Goal: Task Accomplishment & Management: Manage account settings

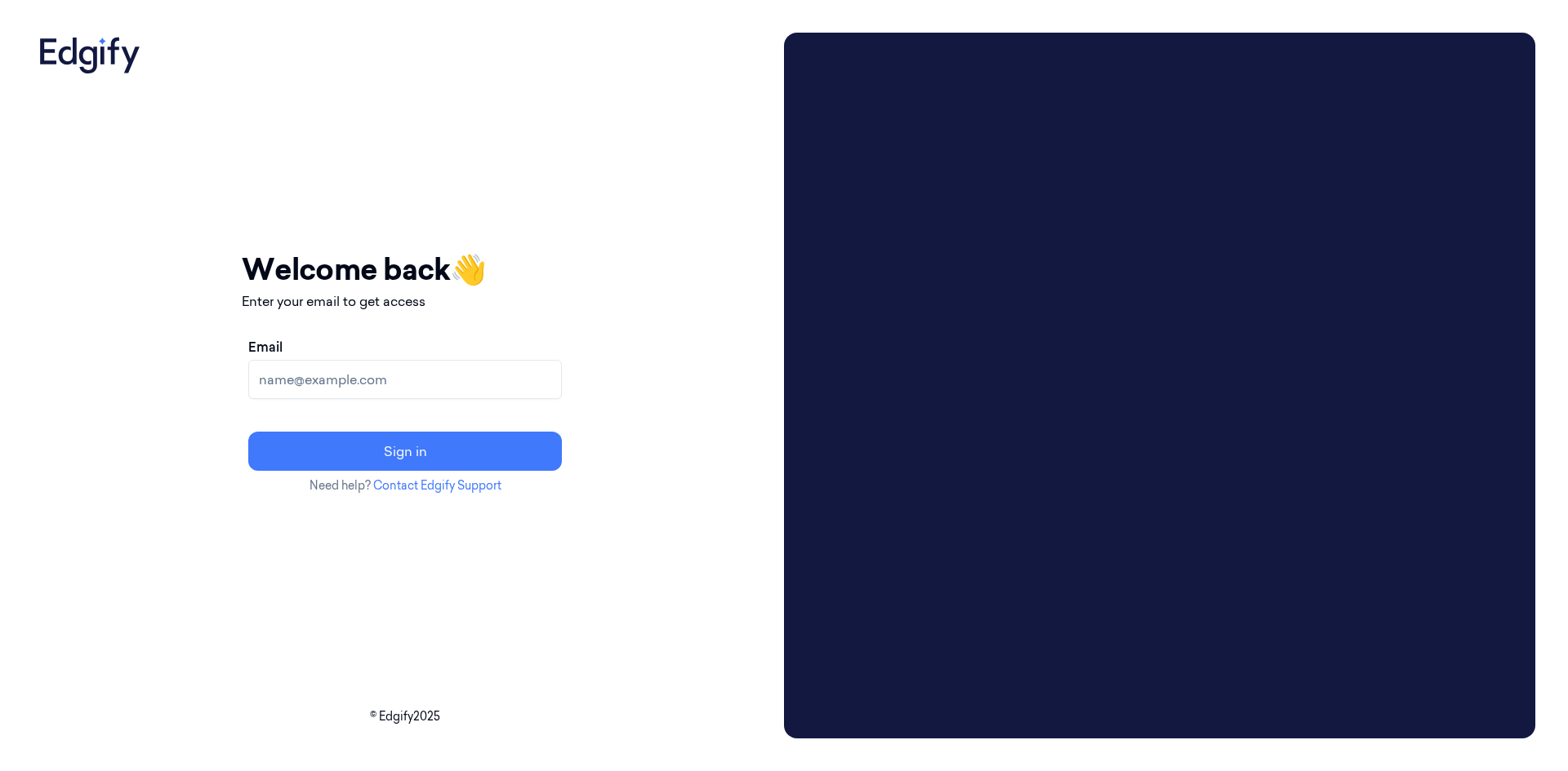
click at [457, 381] on input "Email" at bounding box center [404, 380] width 313 height 40
type input "mahesh.s@indivillage.in"
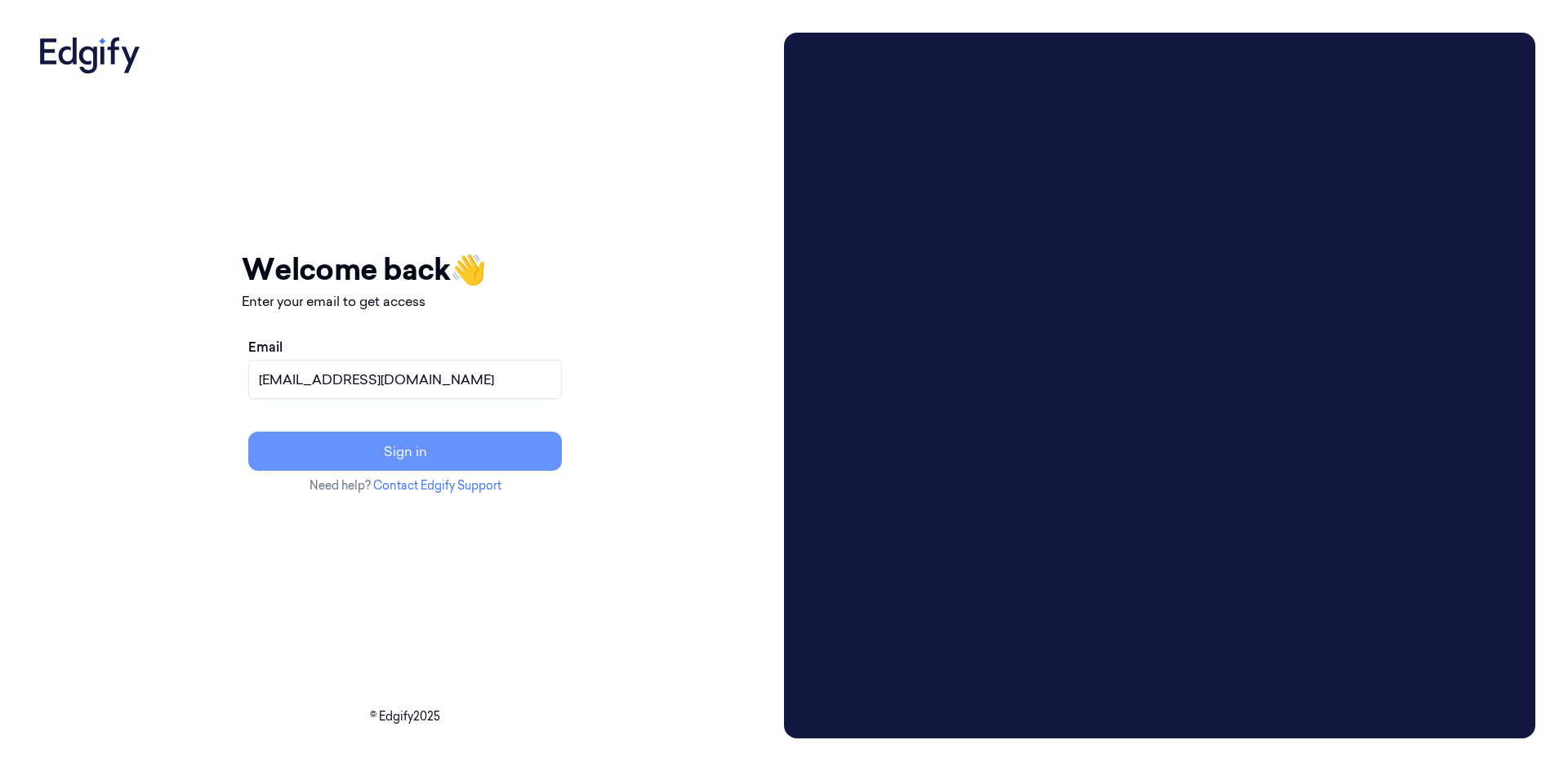
click at [498, 452] on button "Sign in" at bounding box center [404, 452] width 313 height 40
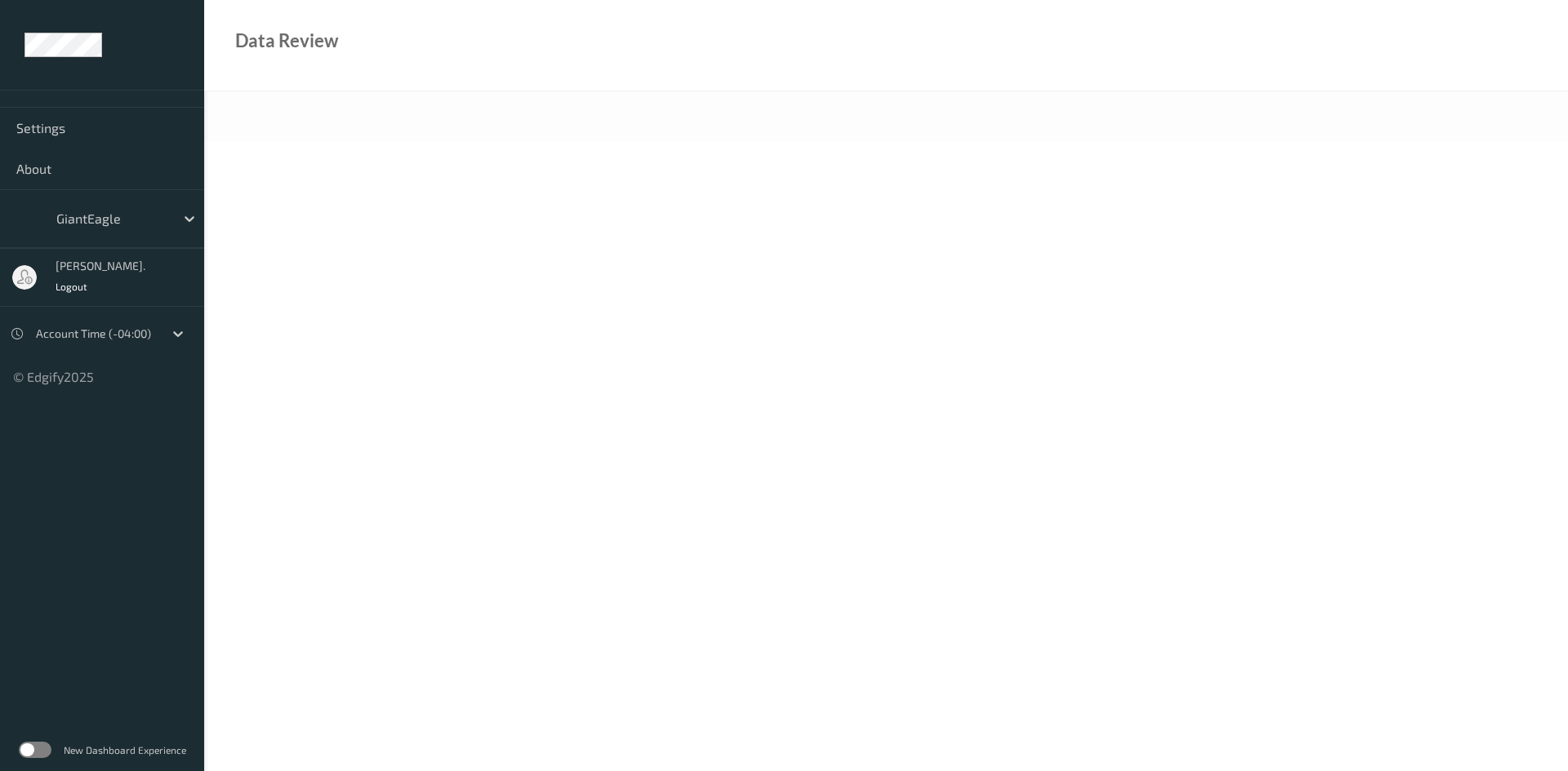
click at [47, 751] on label at bounding box center [35, 750] width 33 height 16
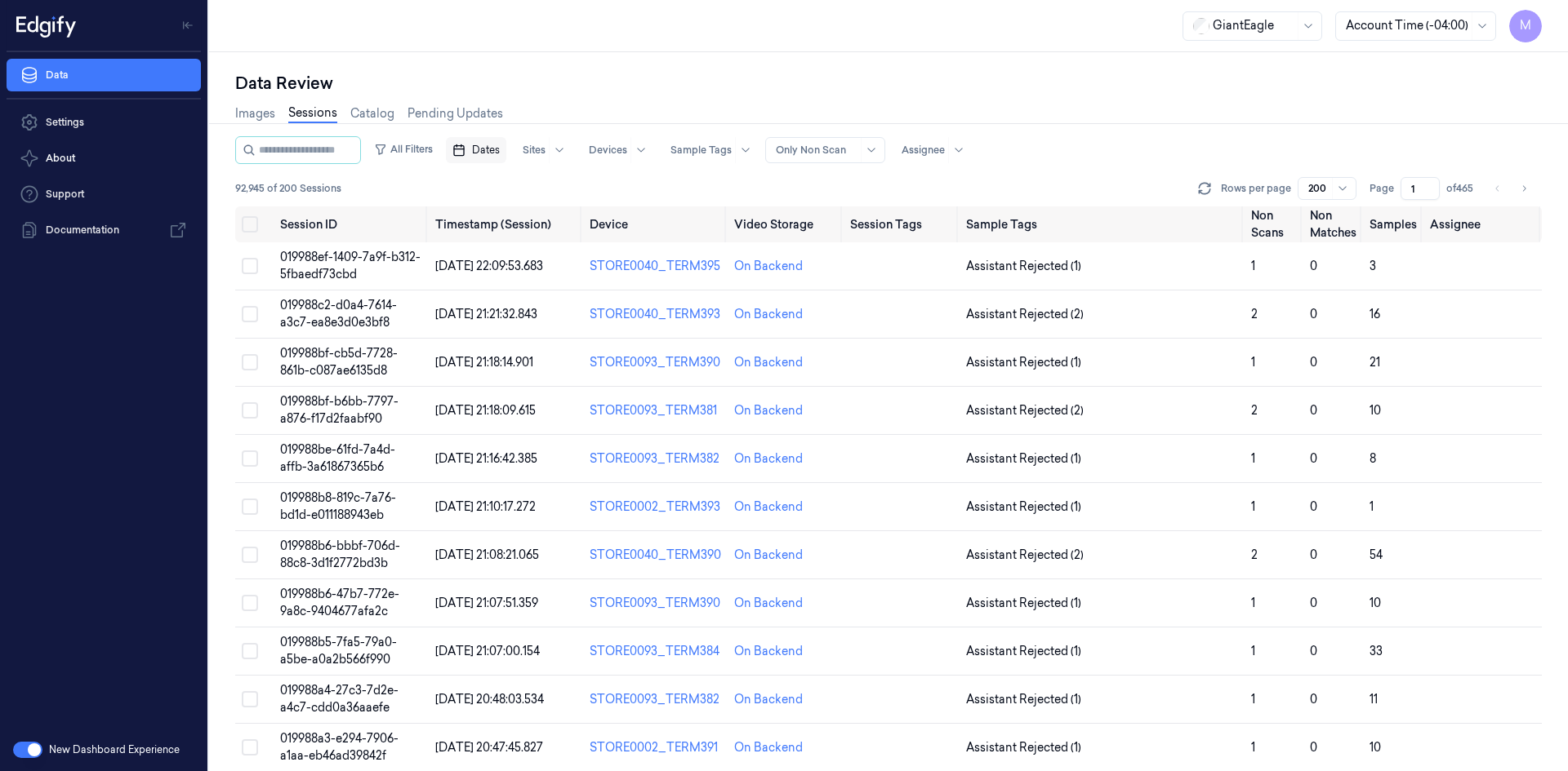
click at [498, 153] on span "Dates" at bounding box center [486, 150] width 28 height 15
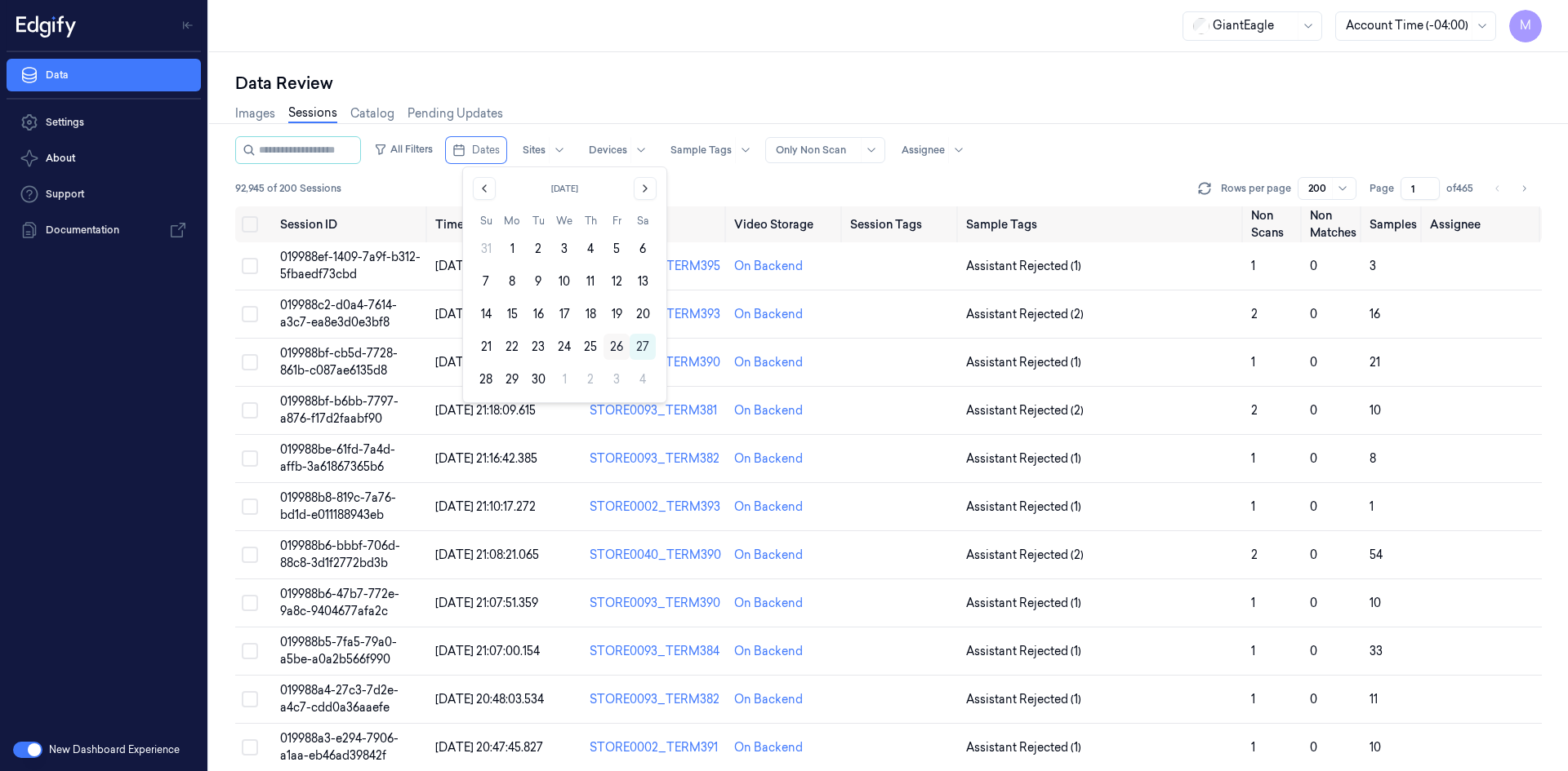
click at [616, 349] on button "26" at bounding box center [616, 347] width 26 height 26
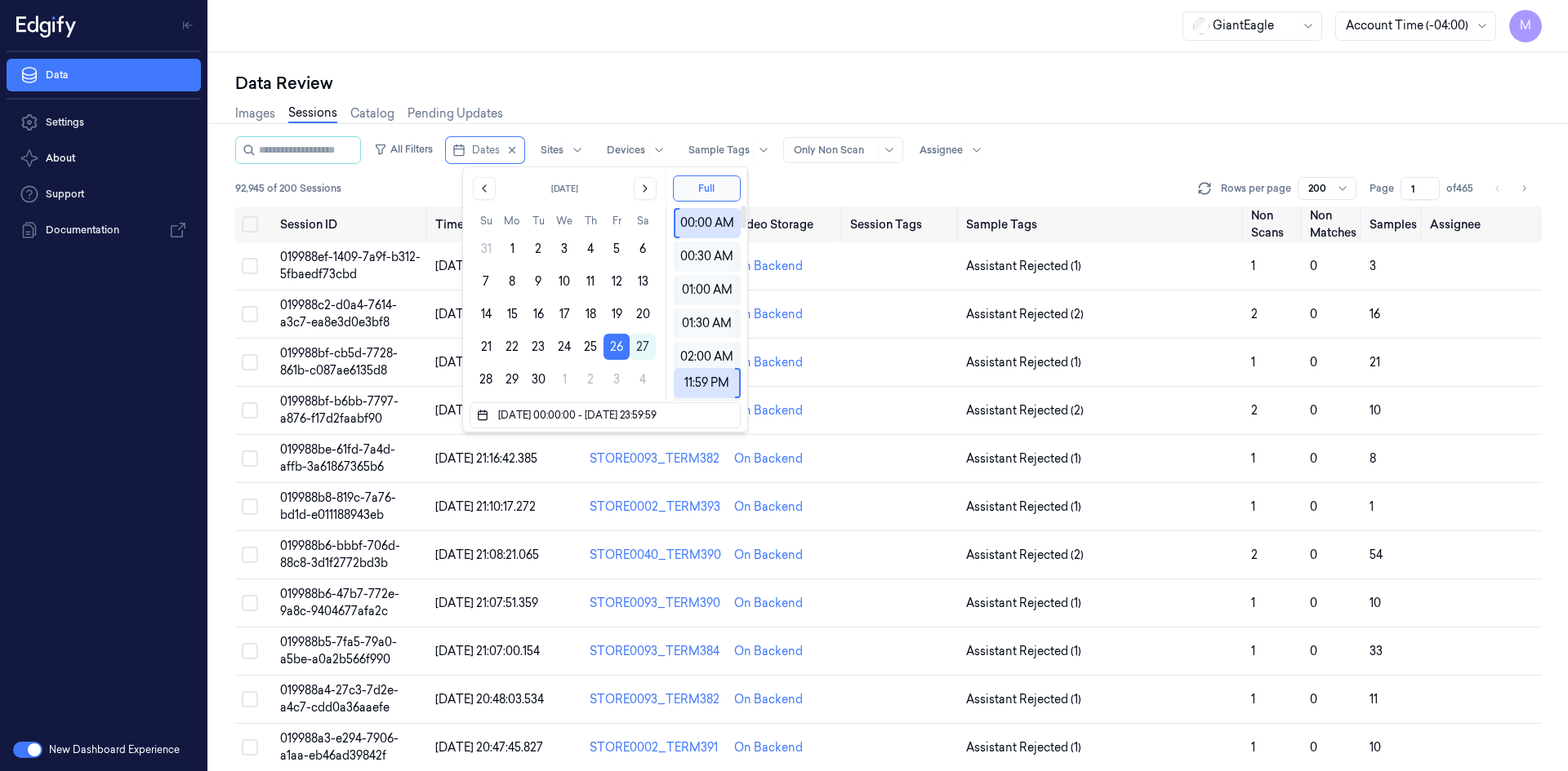
click at [1143, 91] on div "Data Review" at bounding box center [888, 82] width 1306 height 23
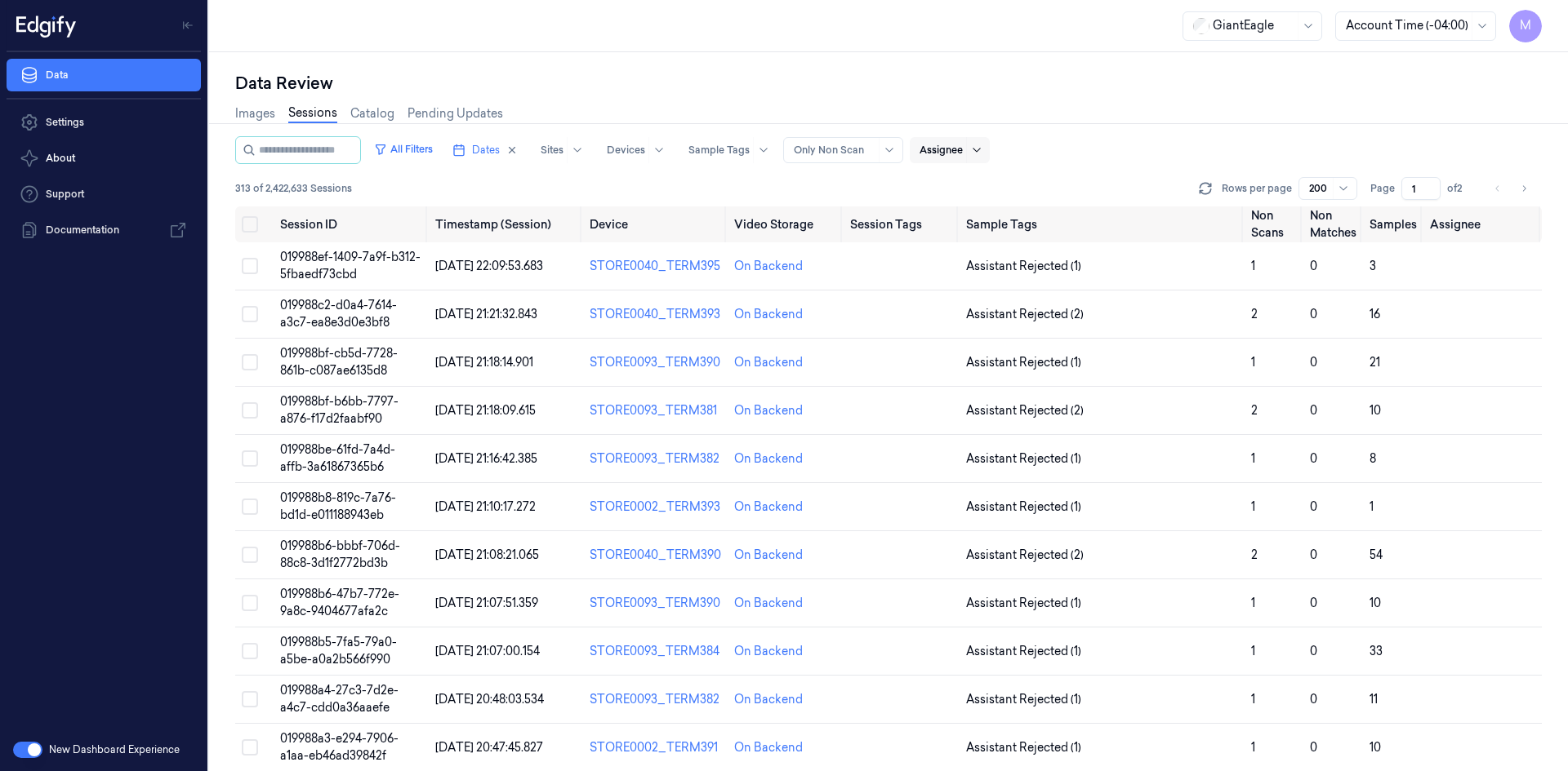
click at [986, 156] on div at bounding box center [975, 150] width 21 height 26
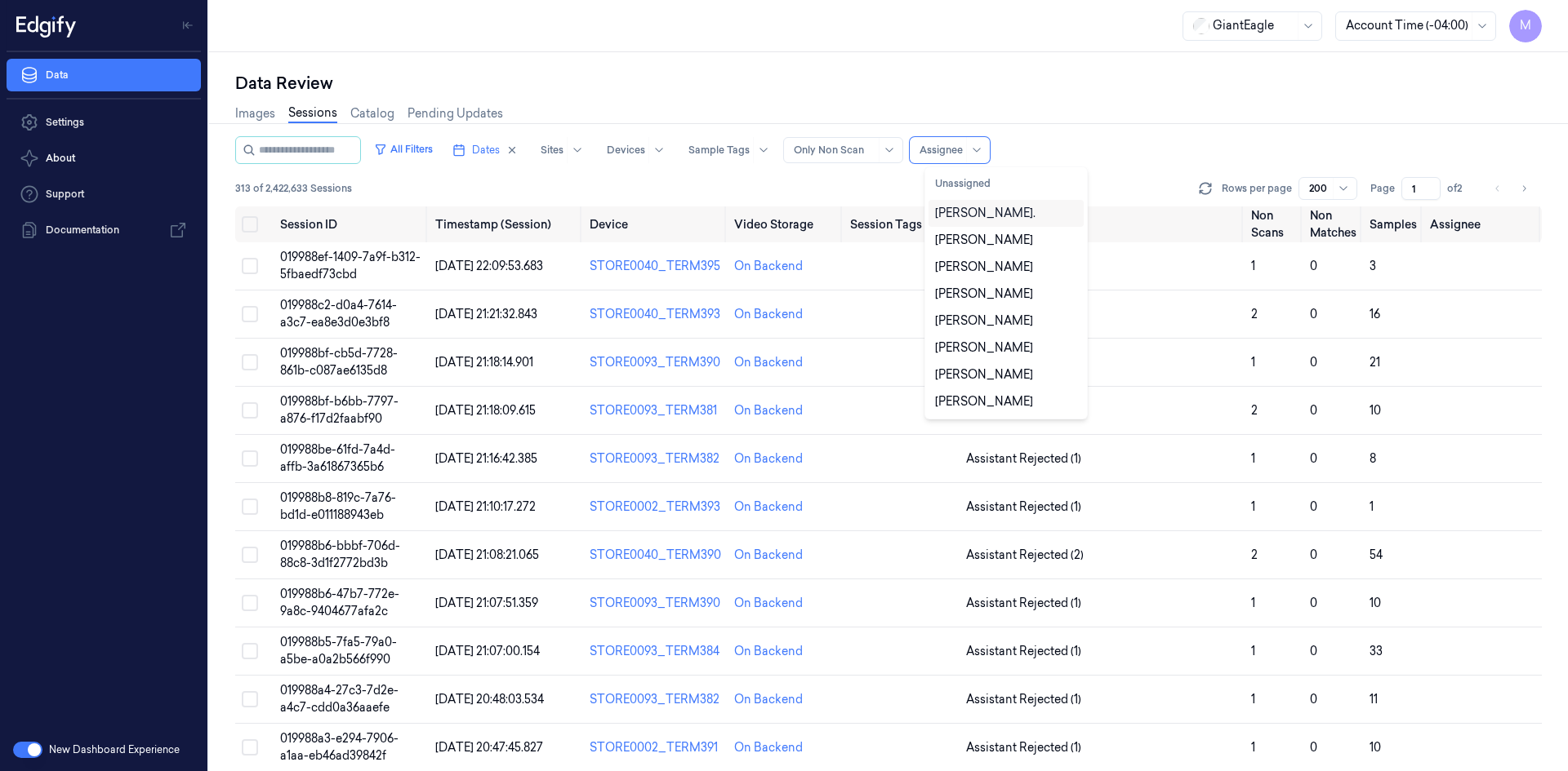
click at [1091, 151] on div "All Filters Dates Sites Devices Sample Tags Alert Type Only Non Scan 11 results…" at bounding box center [888, 151] width 1306 height 28
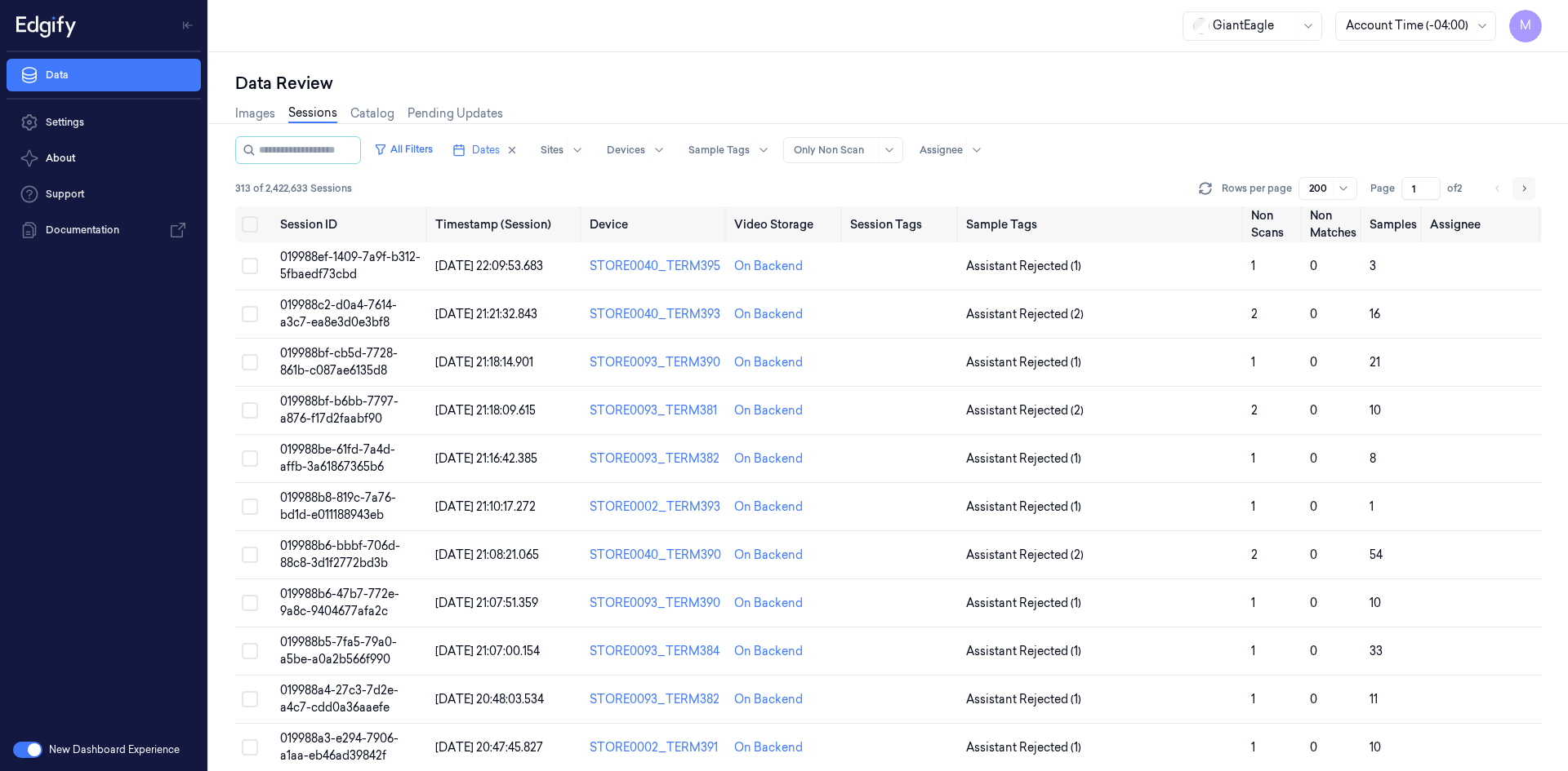
click at [1526, 187] on icon "Go to next page" at bounding box center [1523, 188] width 10 height 13
type input "2"
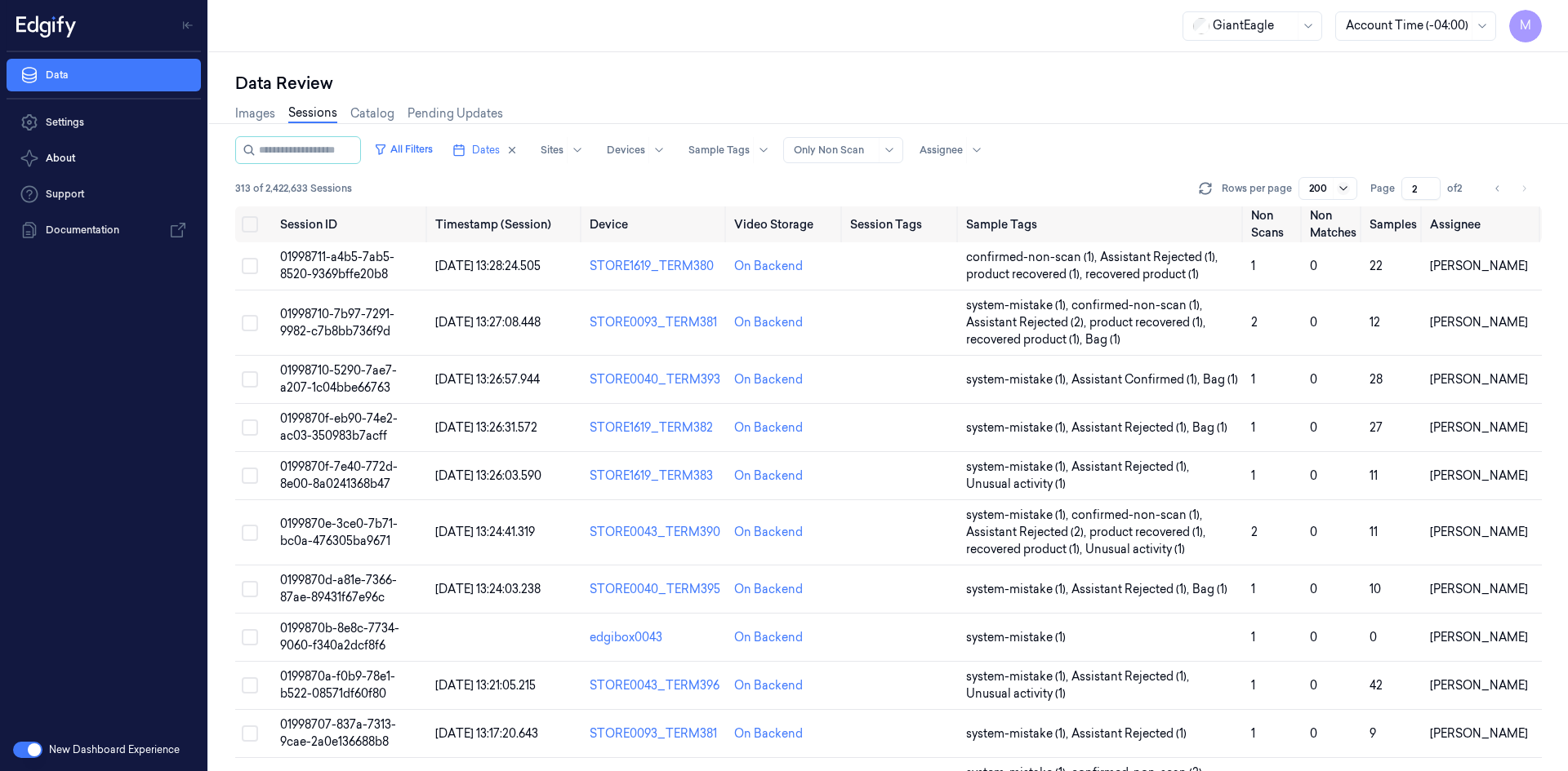
click at [1344, 188] on icon at bounding box center [1342, 188] width 13 height 13
click at [1147, 161] on div "All Filters Dates Sites Devices Sample Tags Alert Type Only Non Scan Assignee" at bounding box center [888, 151] width 1306 height 28
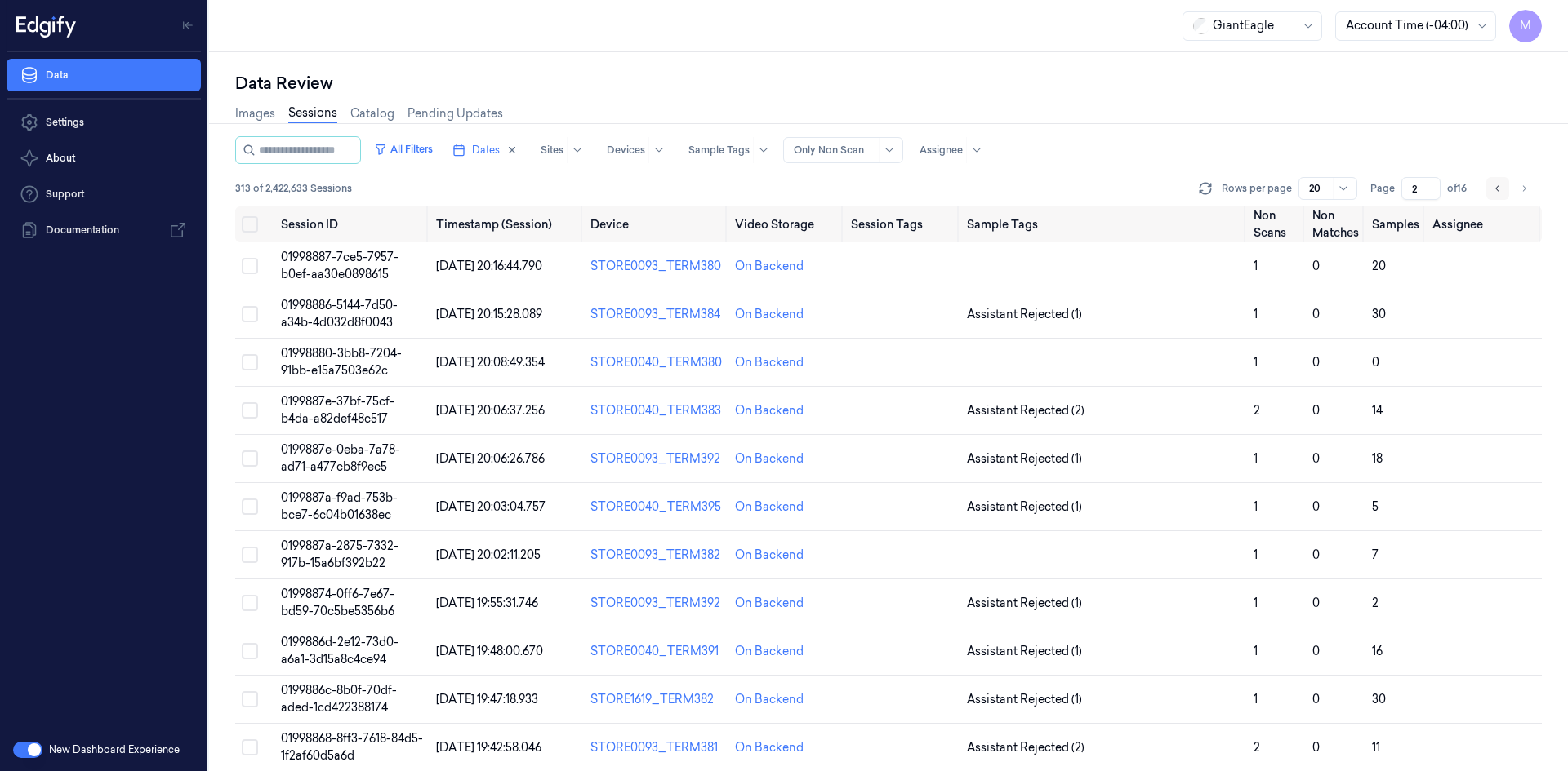
click at [1498, 188] on icon "Go to previous page" at bounding box center [1498, 188] width 10 height 13
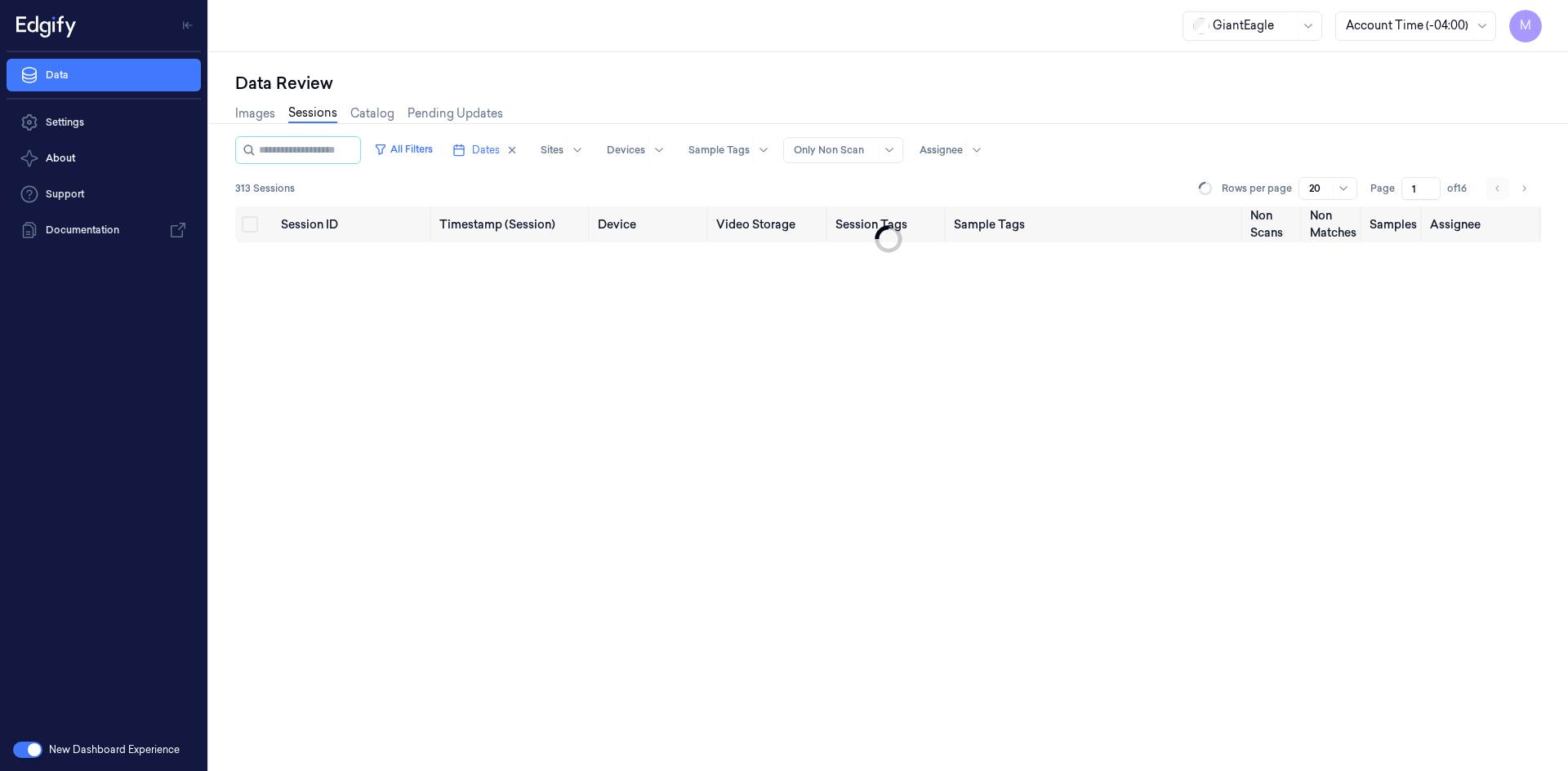
click at [1498, 188] on li "pagination" at bounding box center [1497, 188] width 23 height 23
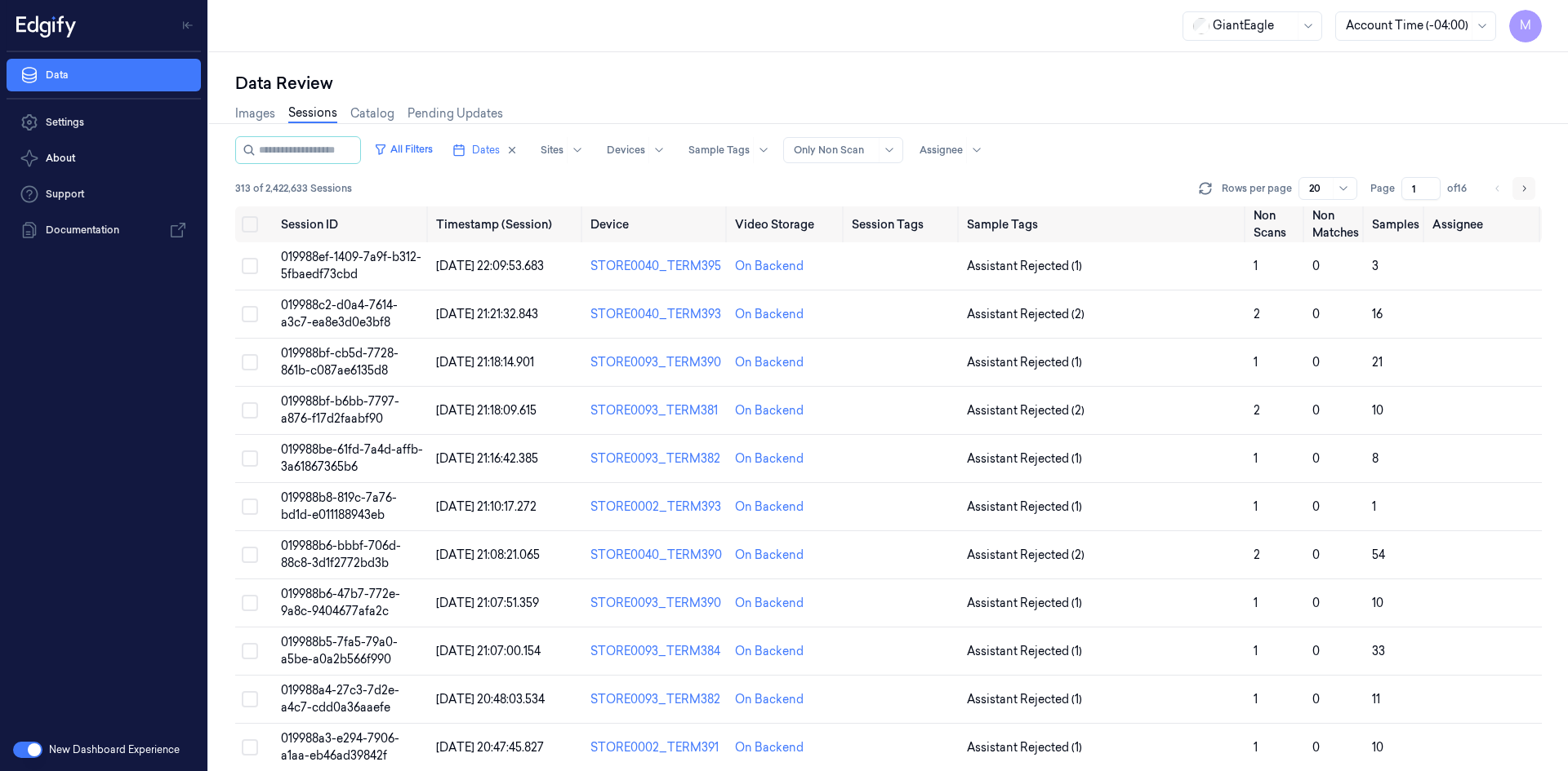
click at [1523, 187] on icon "Go to next page" at bounding box center [1523, 188] width 10 height 13
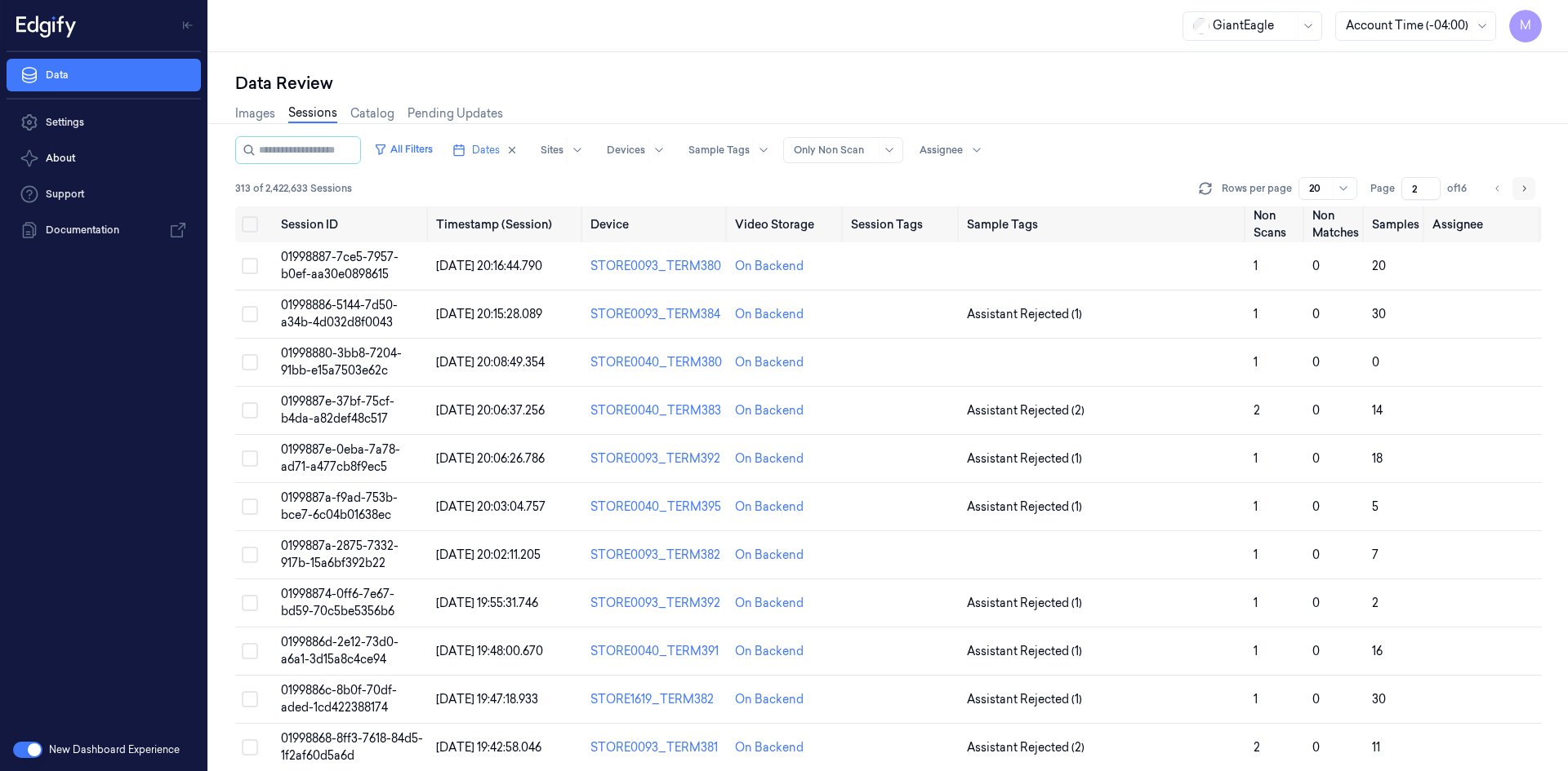
click at [1523, 187] on icon "Go to next page" at bounding box center [1523, 188] width 10 height 13
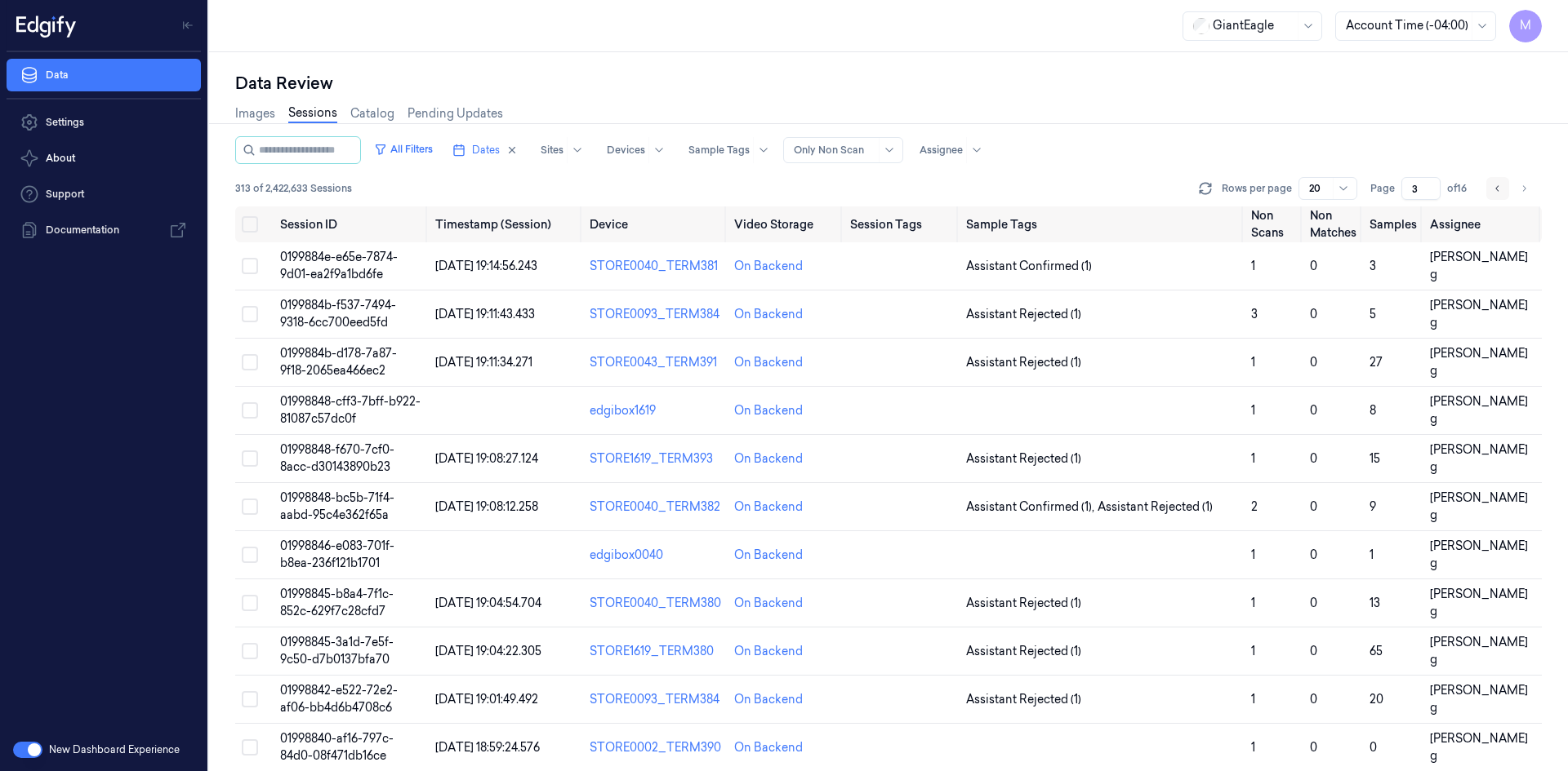
click at [1496, 187] on icon "Go to previous page" at bounding box center [1498, 188] width 10 height 13
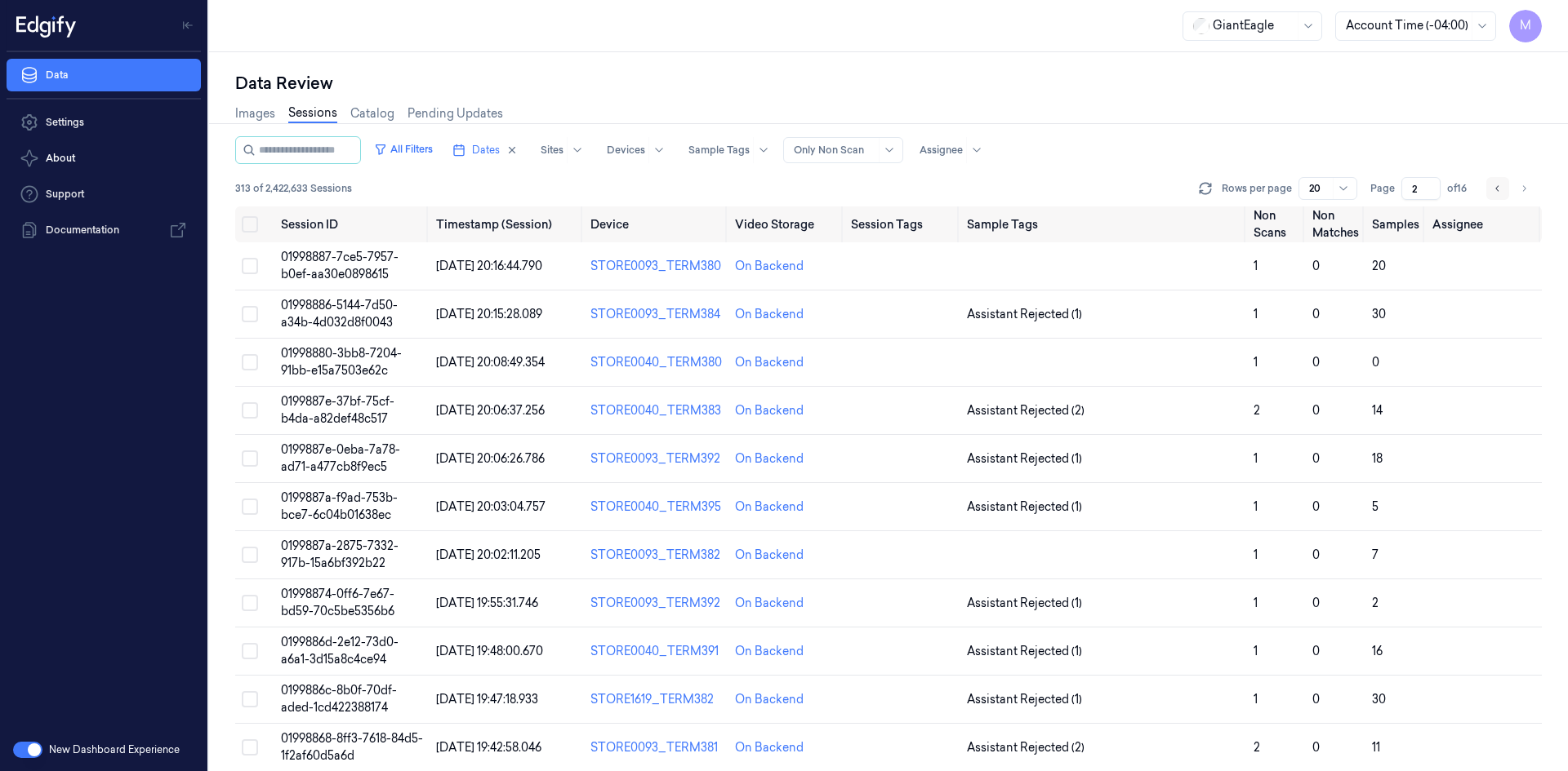
click at [1497, 188] on icon "Go to previous page" at bounding box center [1498, 188] width 10 height 13
type input "1"
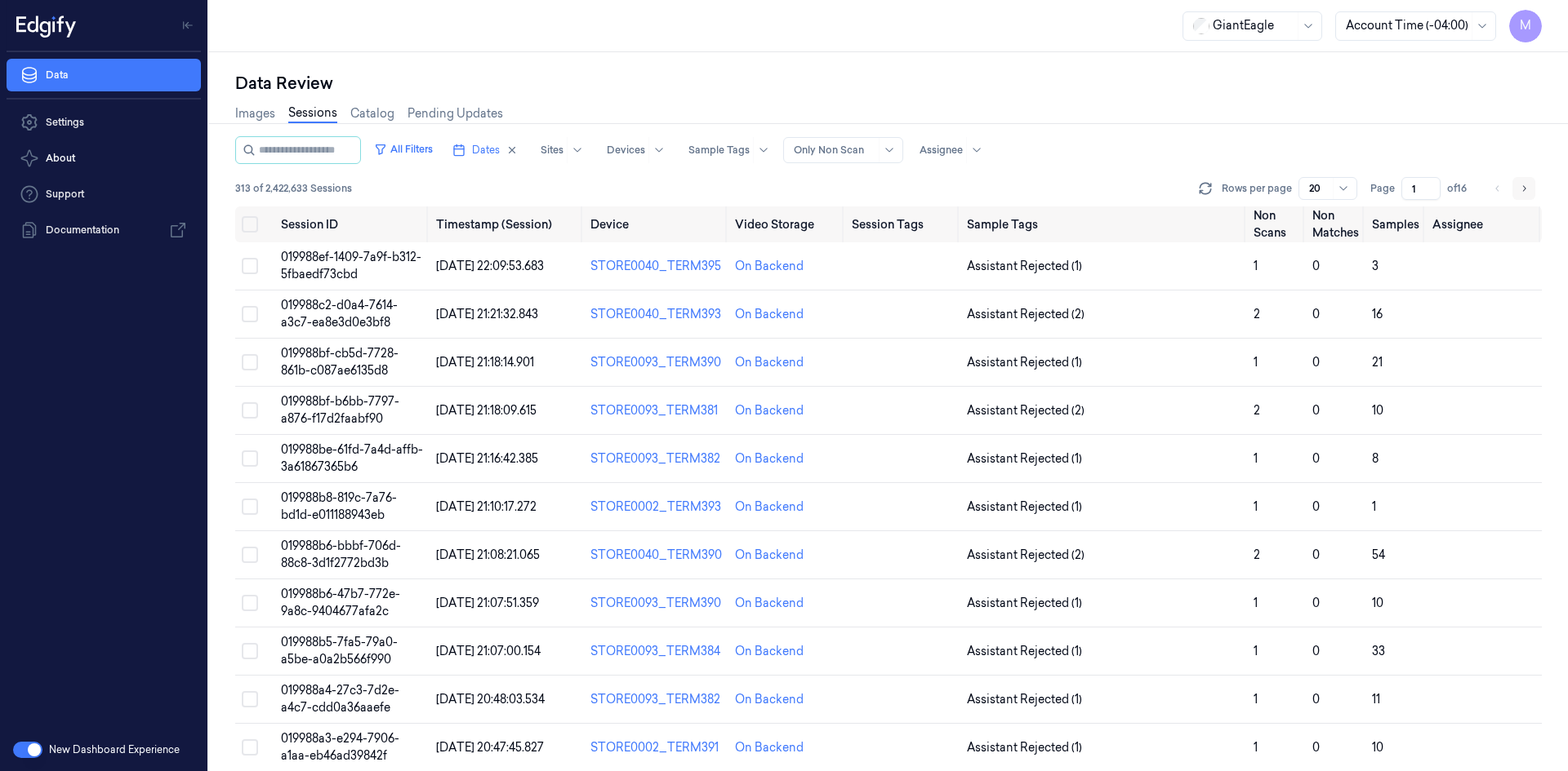
click at [1526, 187] on icon "Go to next page" at bounding box center [1523, 188] width 10 height 13
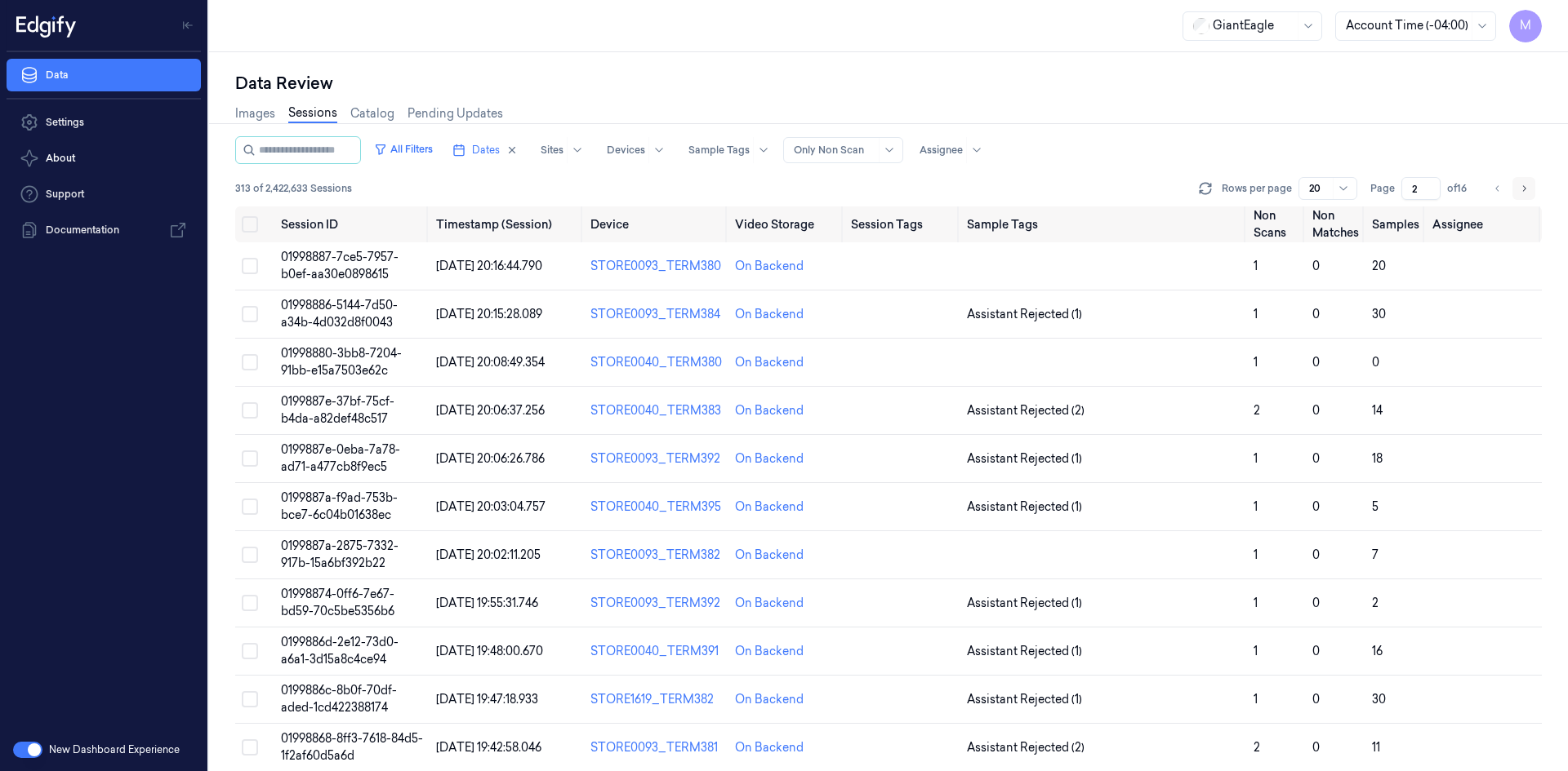
click at [1526, 187] on icon "Go to next page" at bounding box center [1523, 188] width 10 height 13
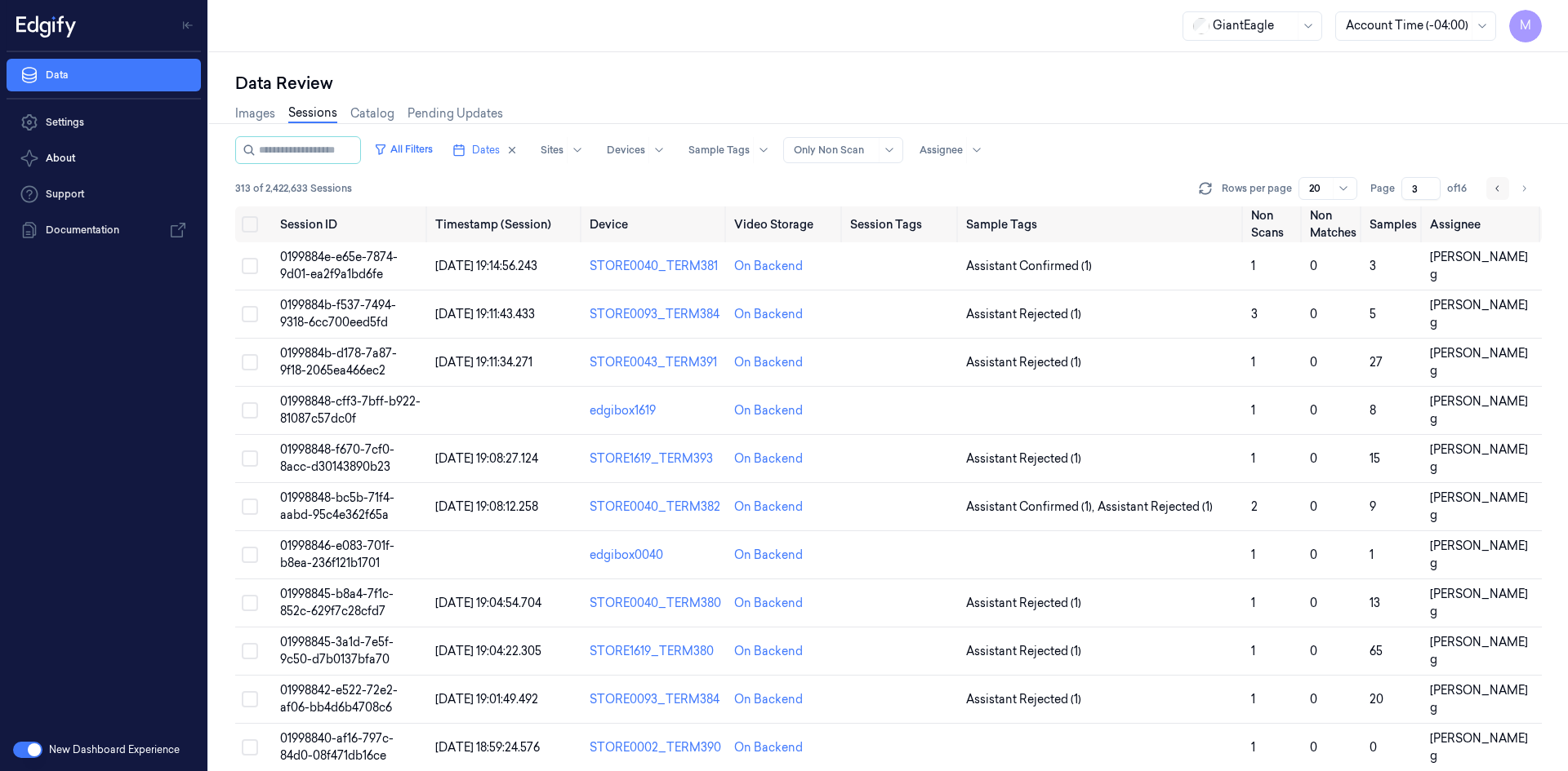
click at [1499, 190] on icon "Go to previous page" at bounding box center [1498, 188] width 10 height 13
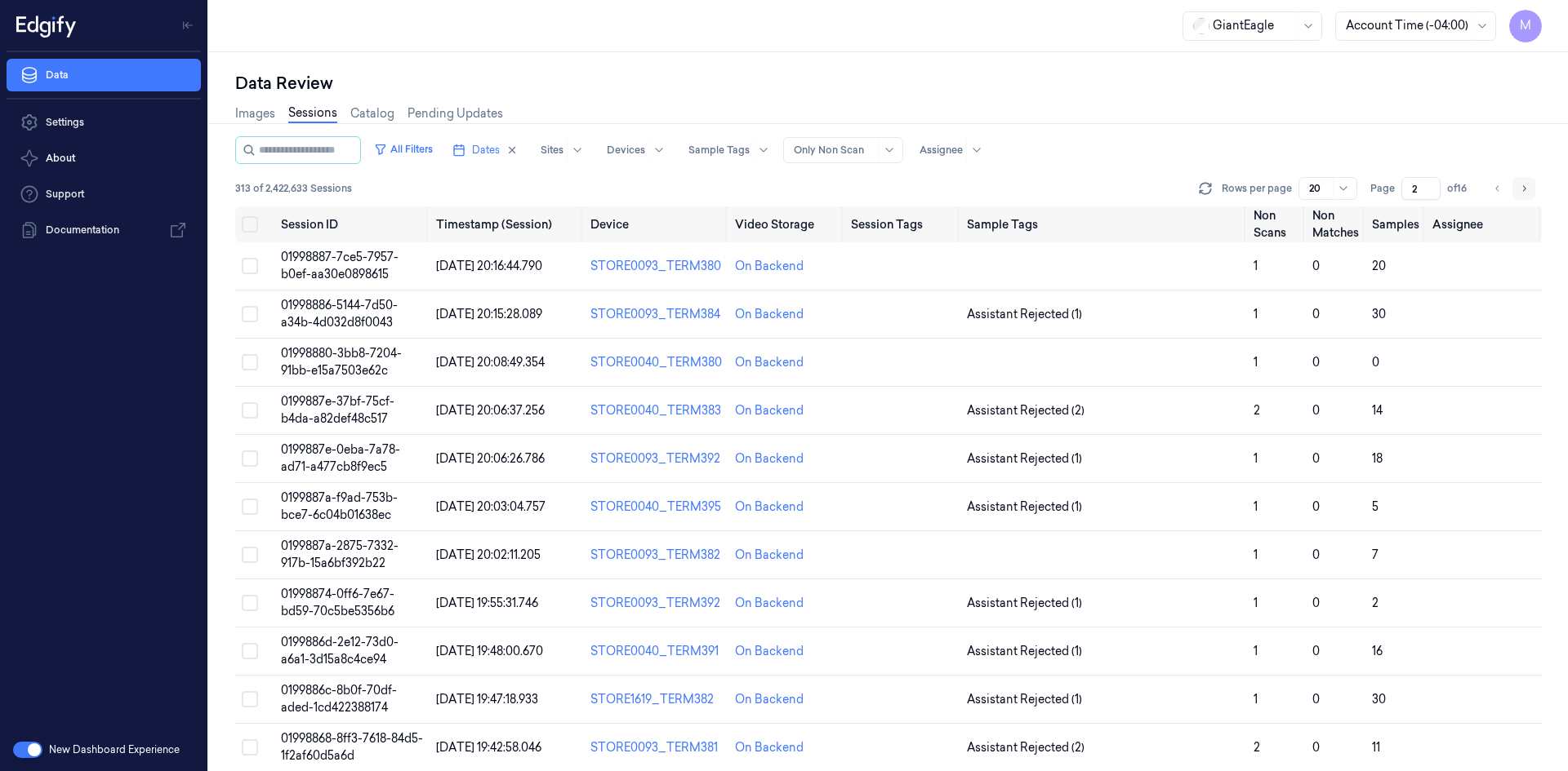
click at [1523, 187] on icon "Go to next page" at bounding box center [1523, 188] width 3 height 6
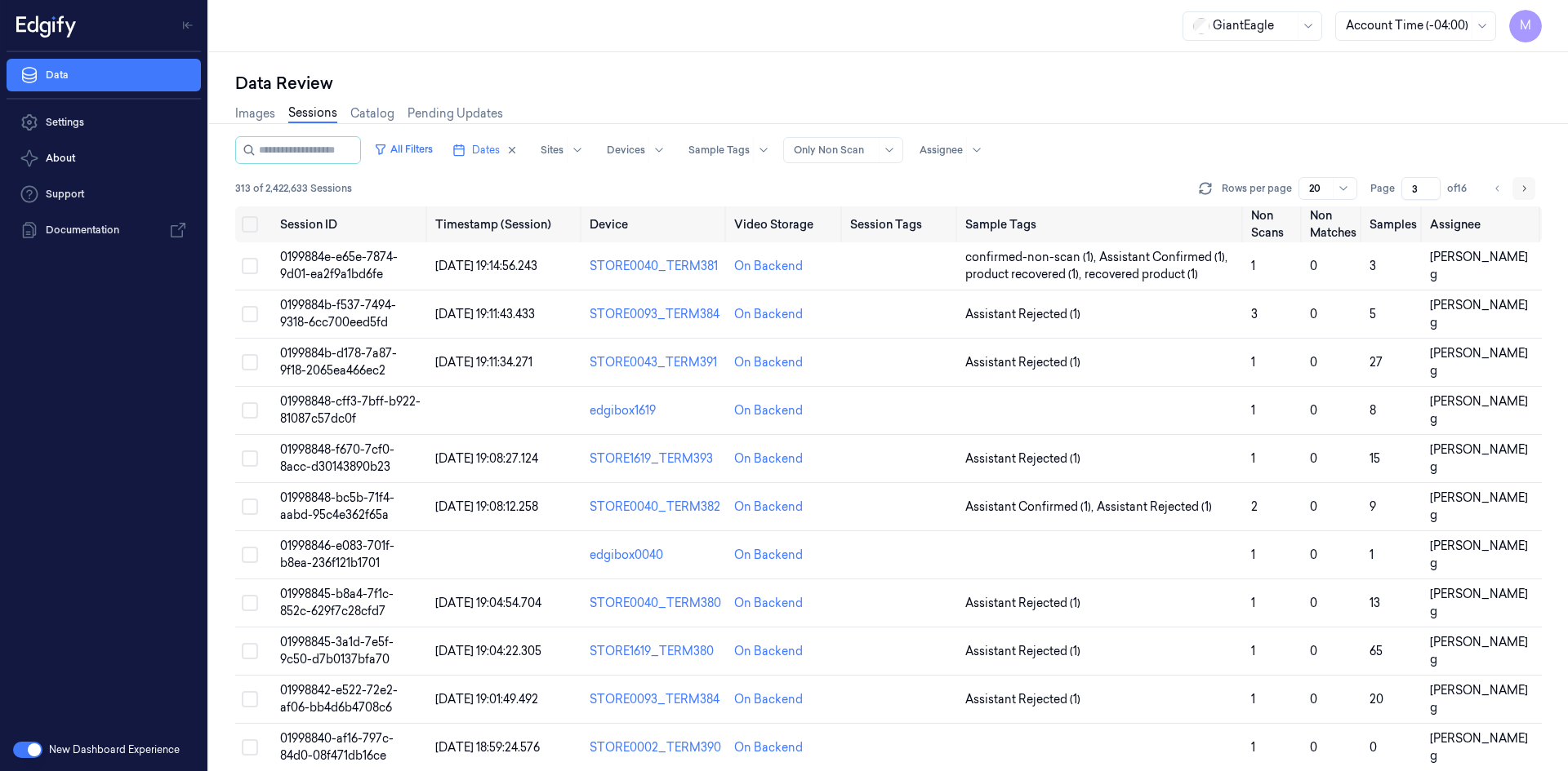
click at [1523, 187] on icon "Go to next page" at bounding box center [1523, 188] width 3 height 6
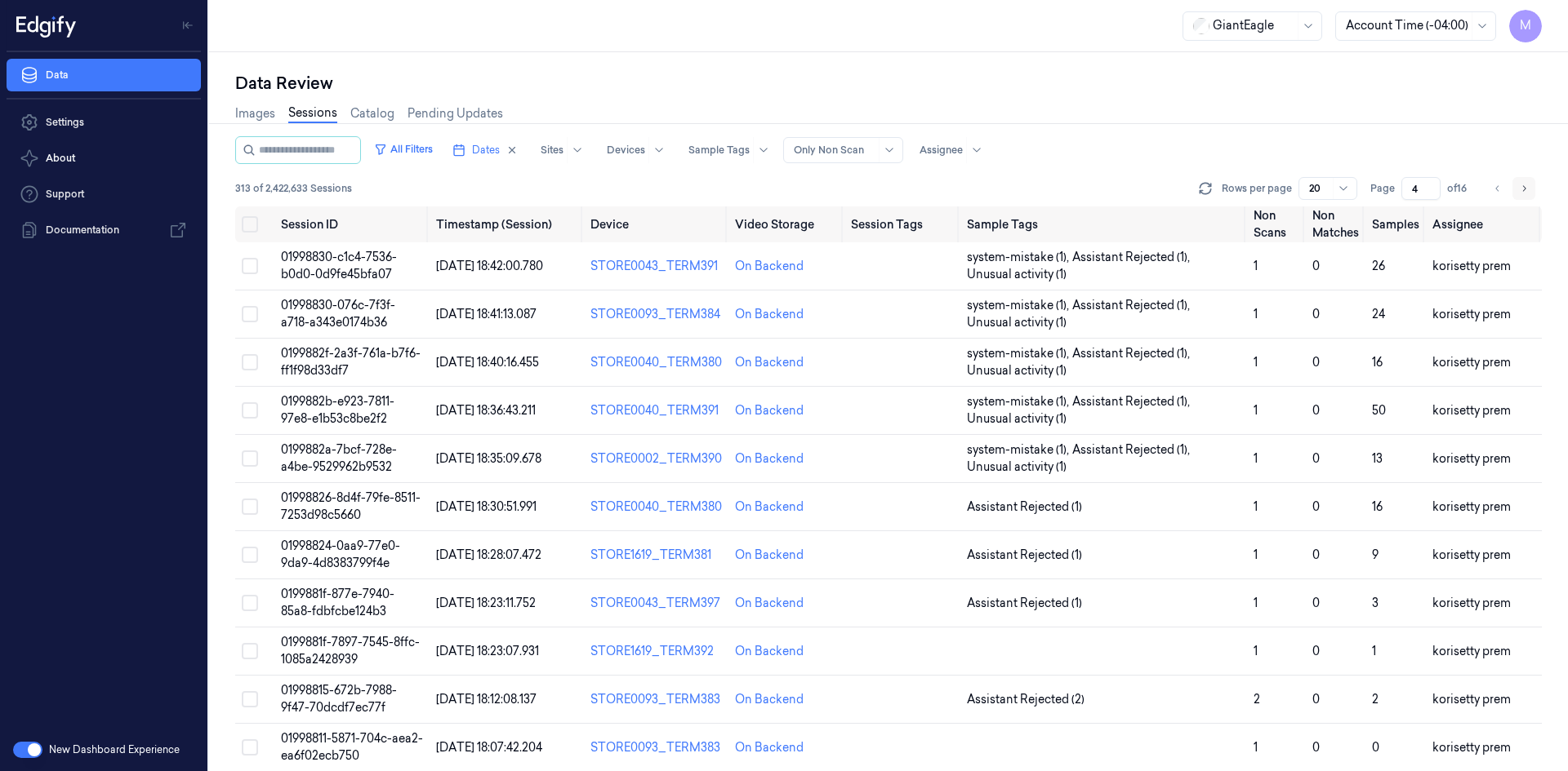
click at [1523, 187] on icon "Go to next page" at bounding box center [1523, 188] width 3 height 6
type input "5"
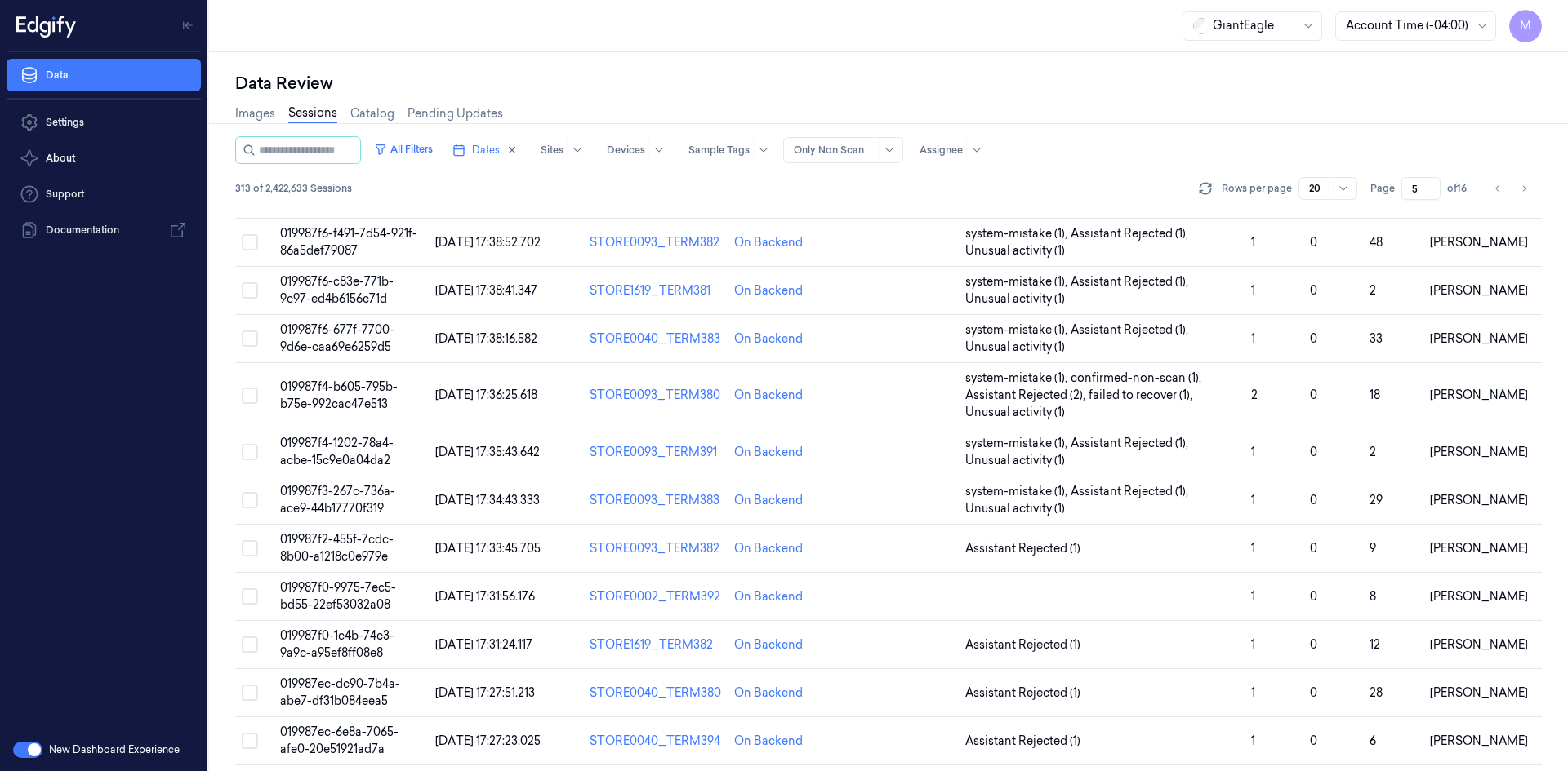
scroll to position [137, 0]
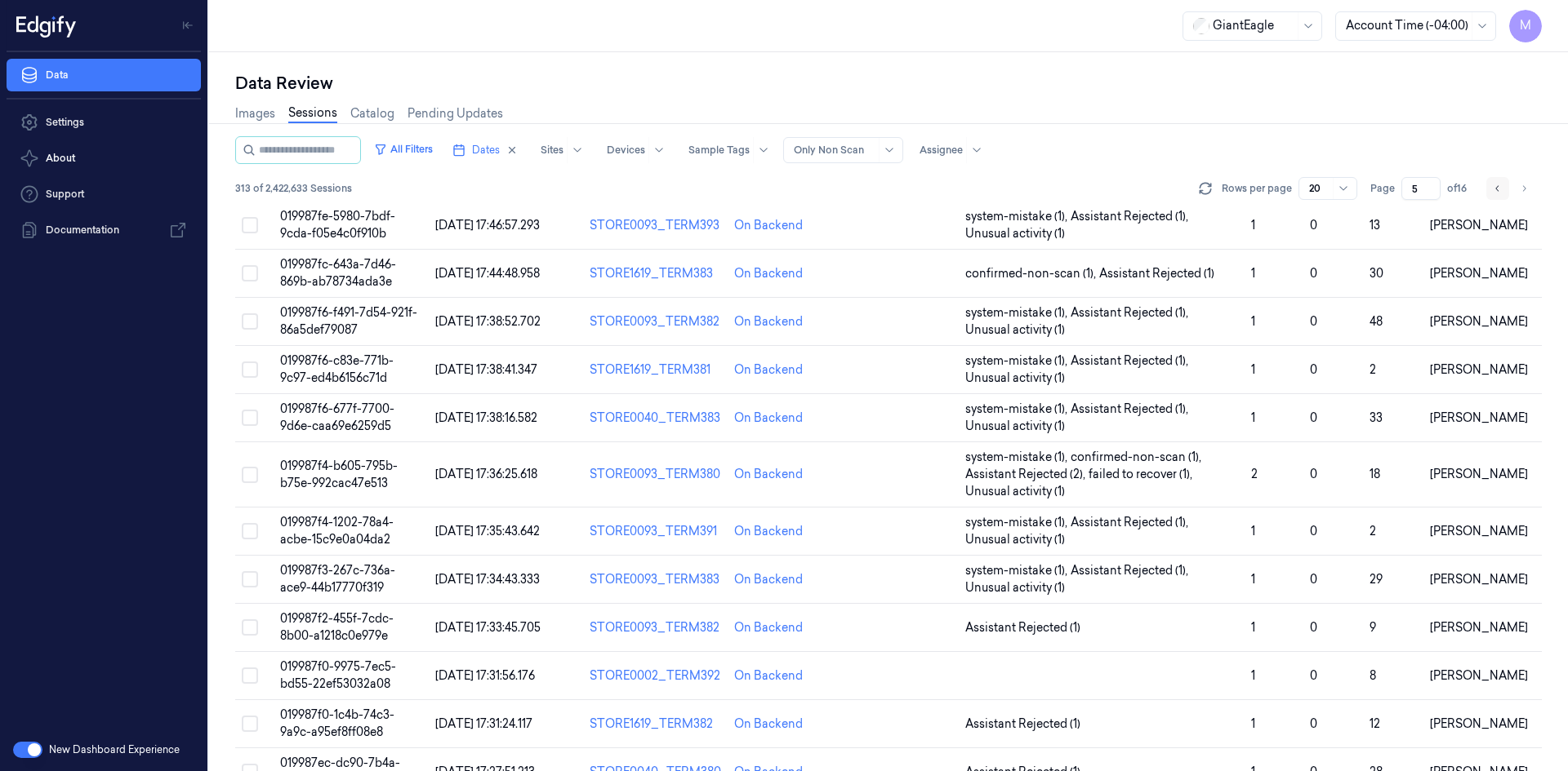
click at [1497, 194] on icon "Go to previous page" at bounding box center [1498, 188] width 10 height 13
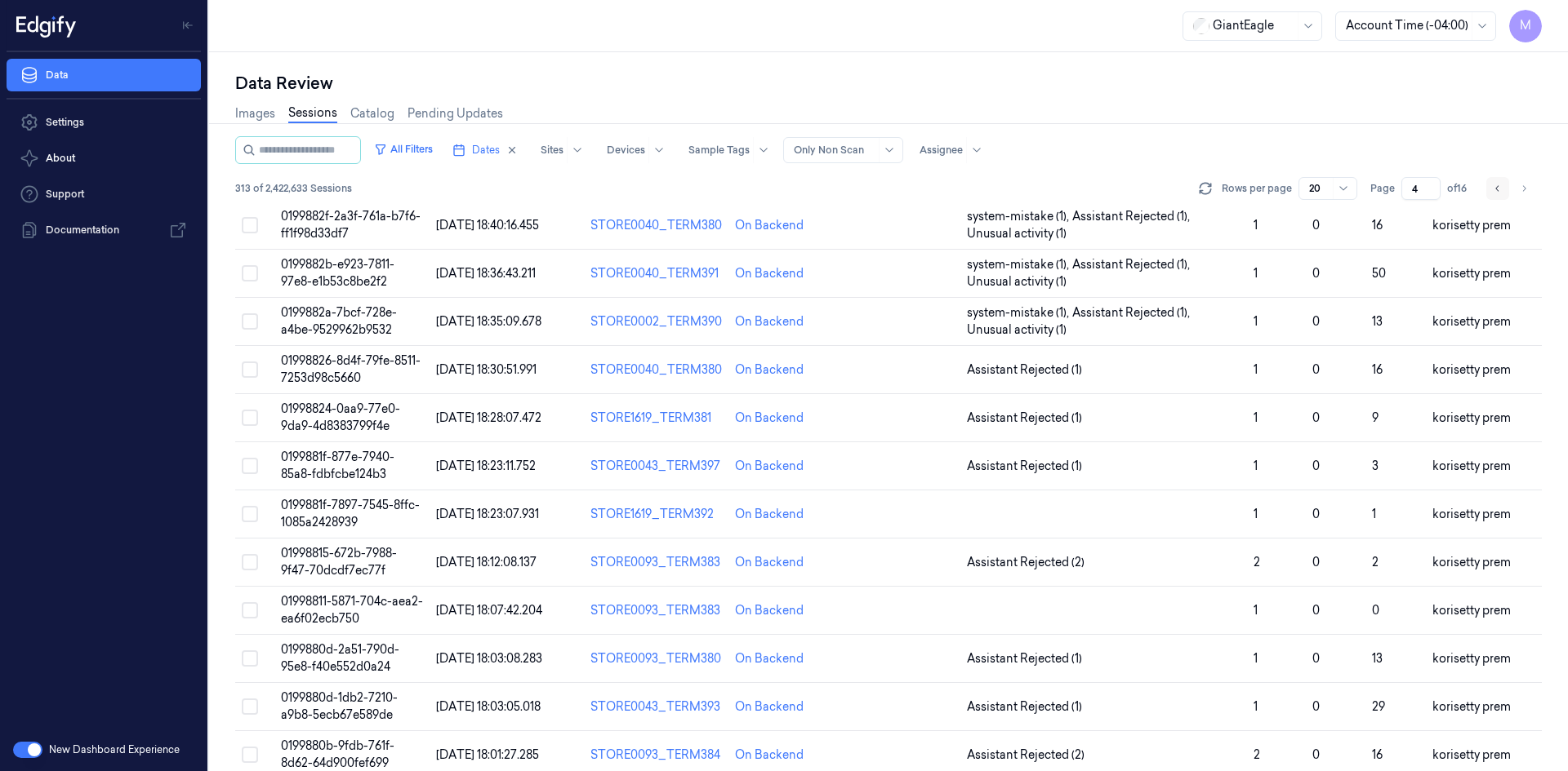
click at [1497, 194] on icon "Go to previous page" at bounding box center [1498, 188] width 10 height 13
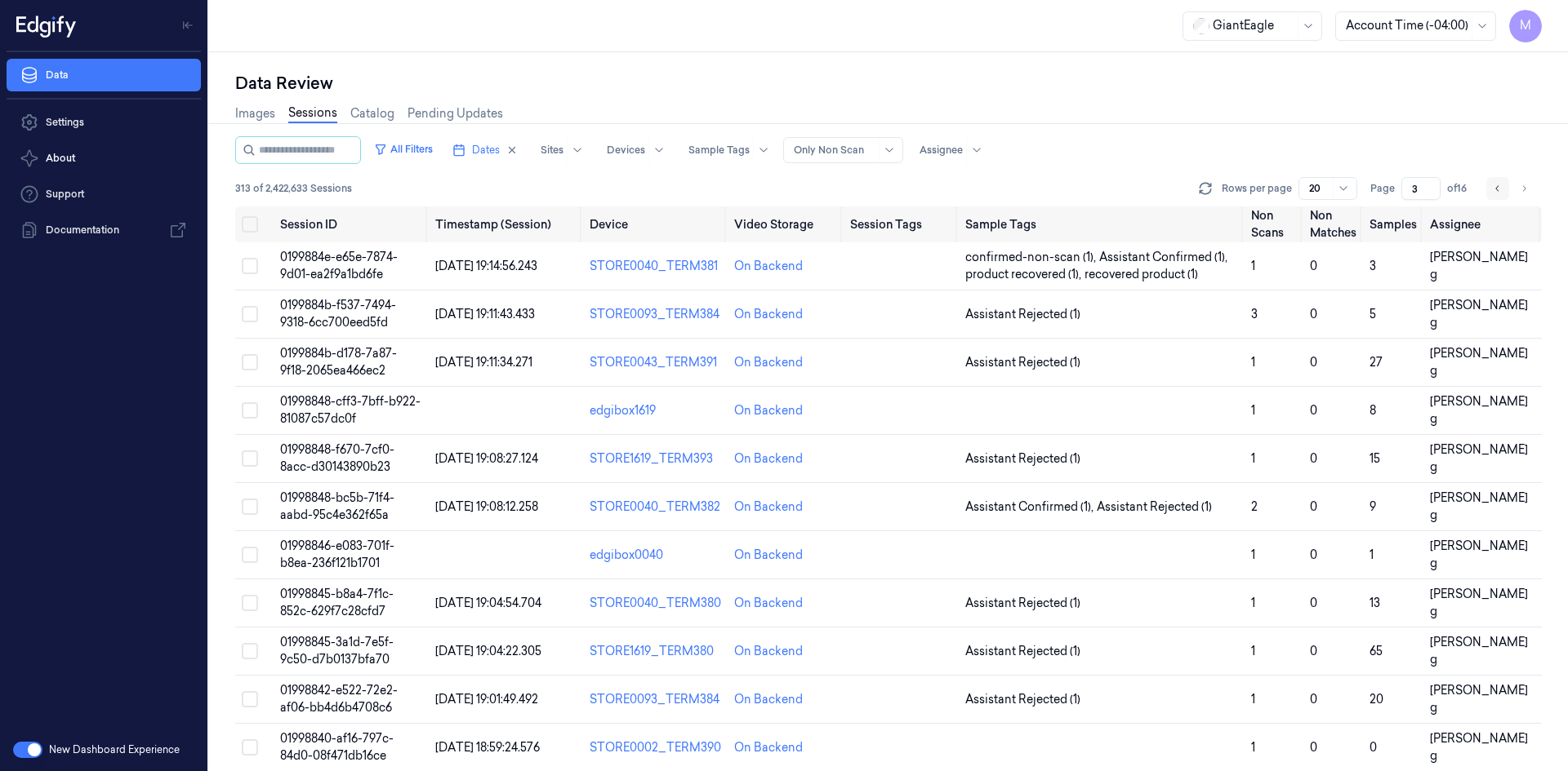
click at [1492, 187] on button "Go to previous page" at bounding box center [1497, 188] width 23 height 23
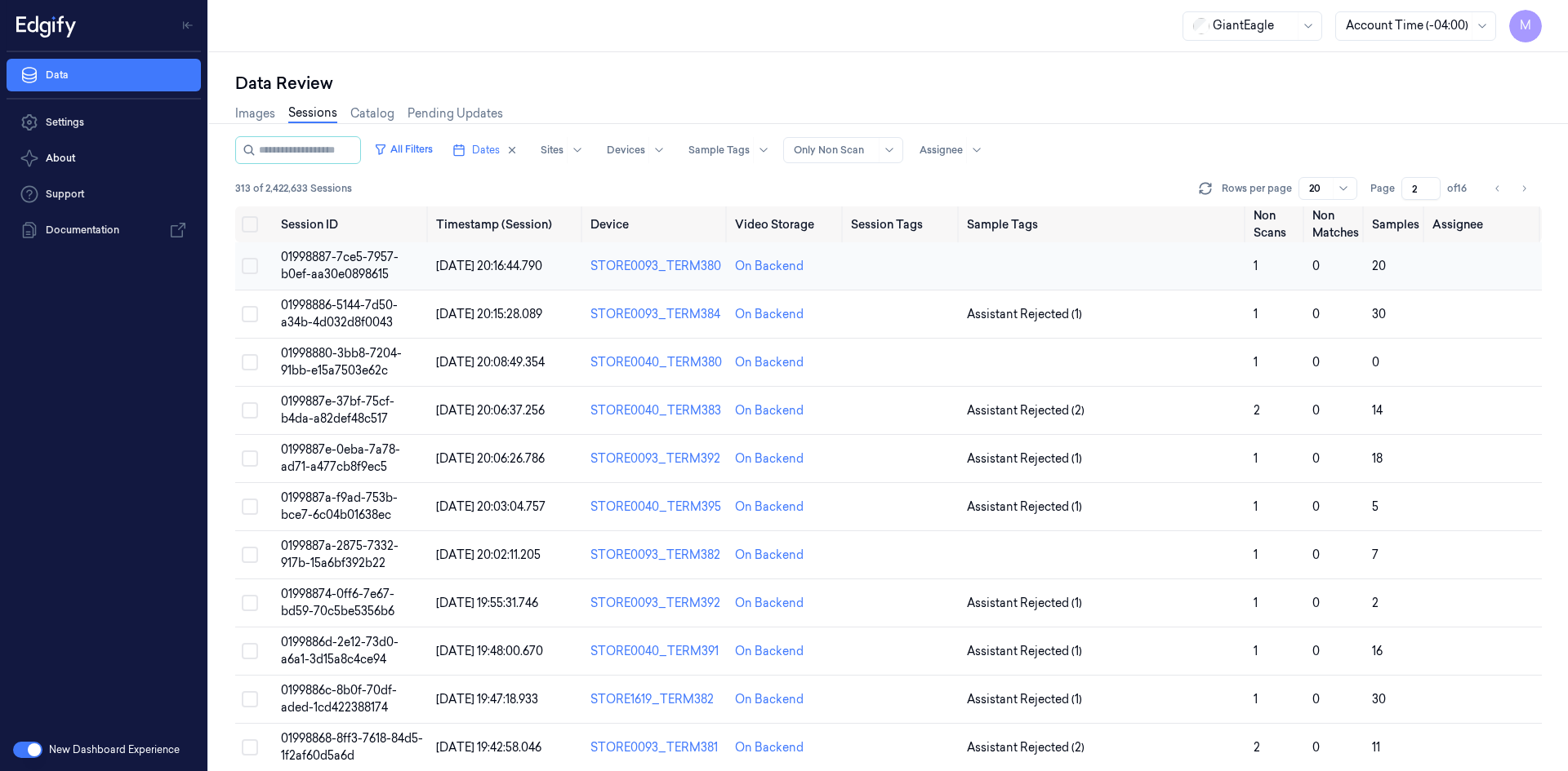
click at [250, 270] on button "Select row" at bounding box center [250, 266] width 16 height 16
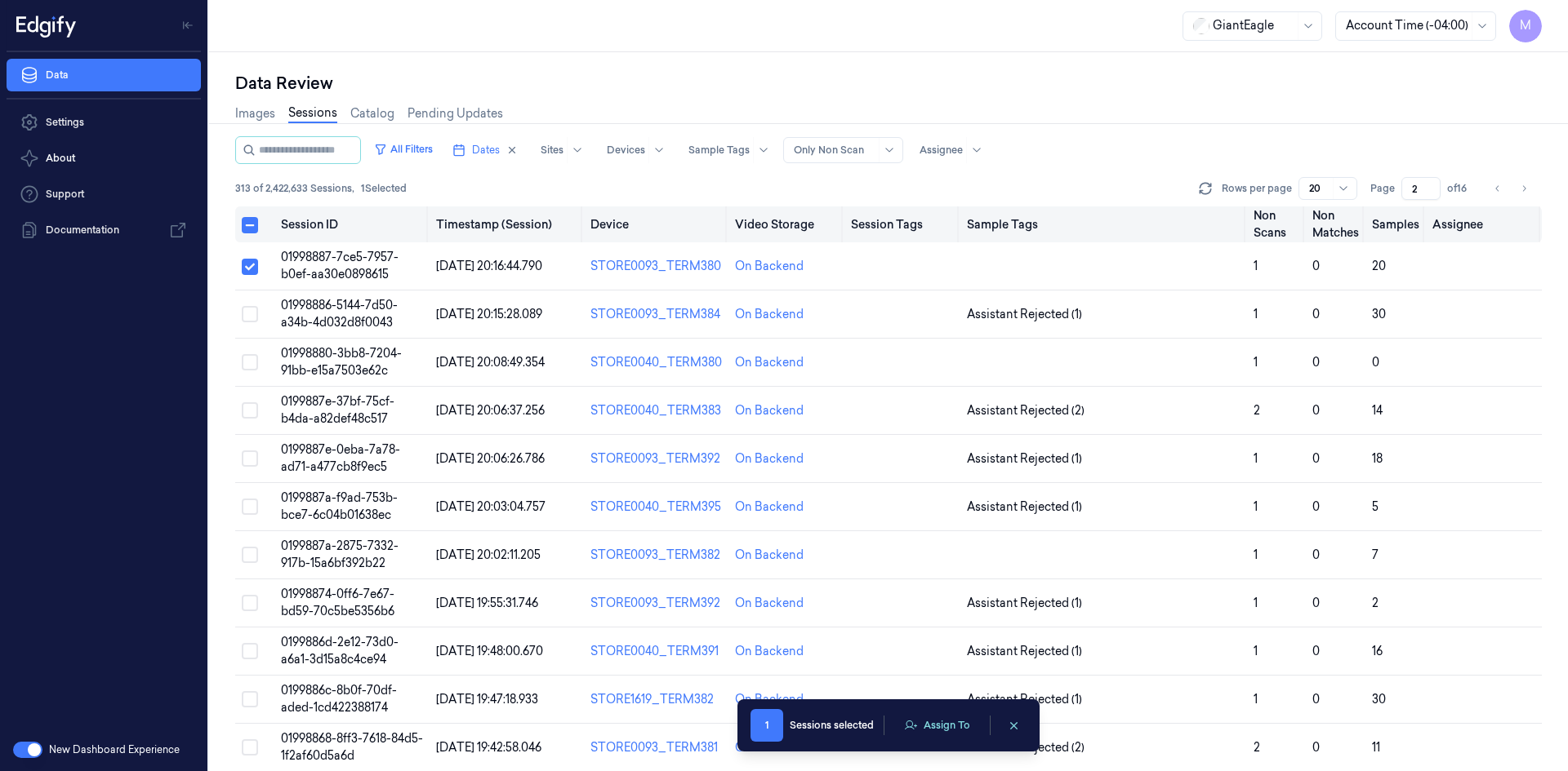
click at [255, 229] on button "Select all" at bounding box center [250, 225] width 16 height 16
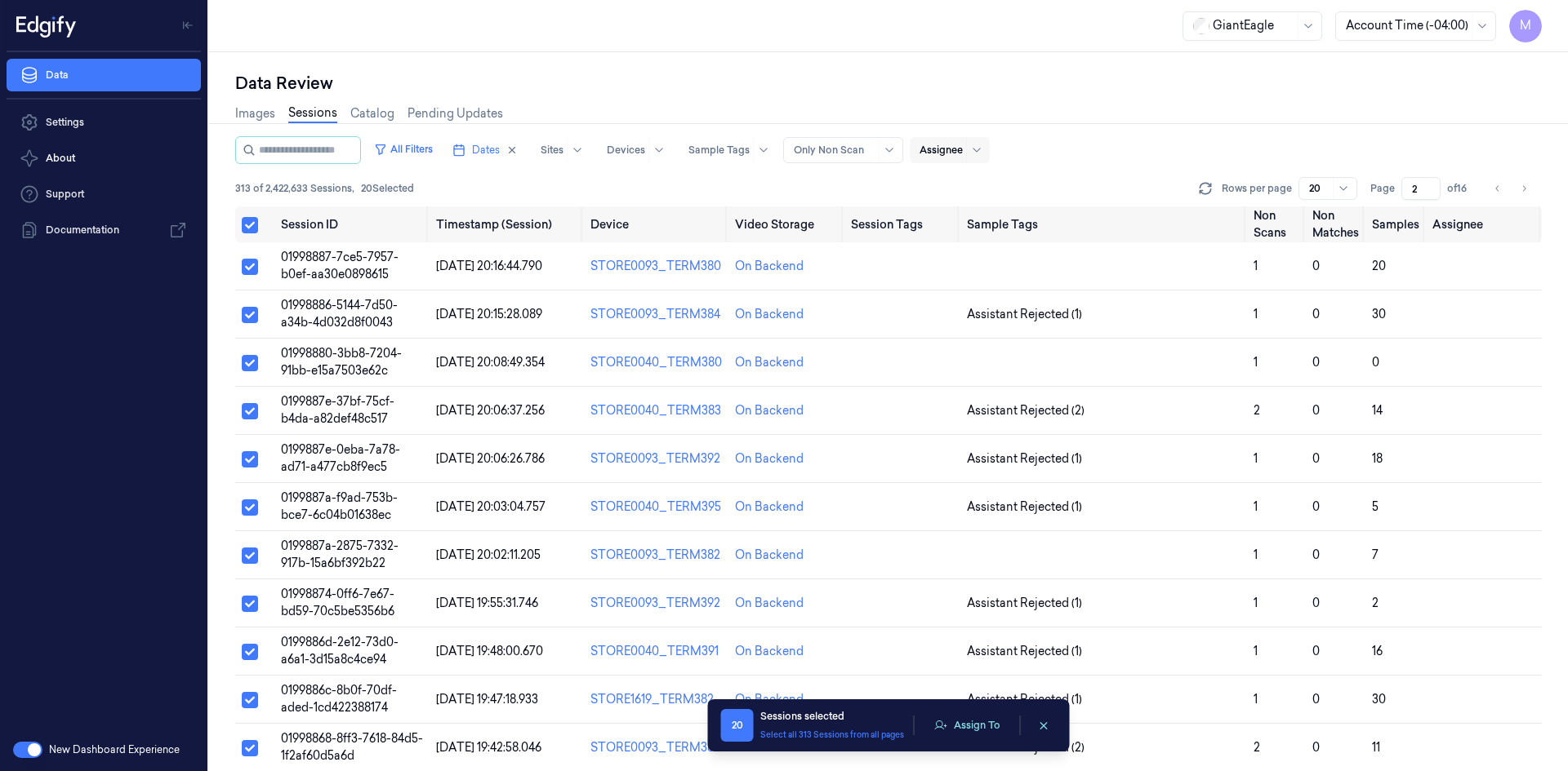
click at [985, 145] on div at bounding box center [975, 150] width 21 height 26
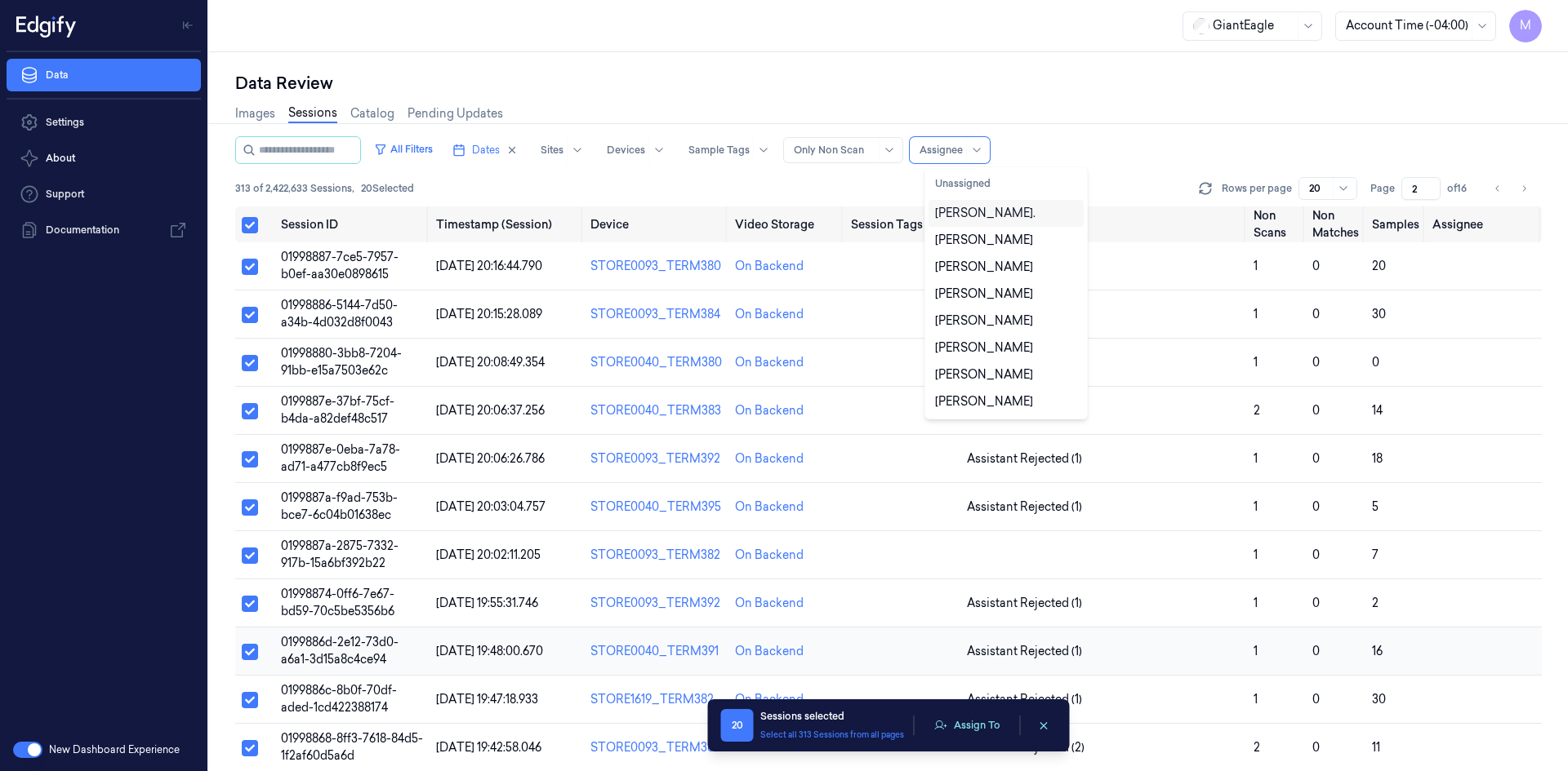
drag, startPoint x: 1045, startPoint y: 726, endPoint x: 1060, endPoint y: 665, distance: 62.8
click at [1045, 726] on icon "clearSelection" at bounding box center [1043, 726] width 12 height 12
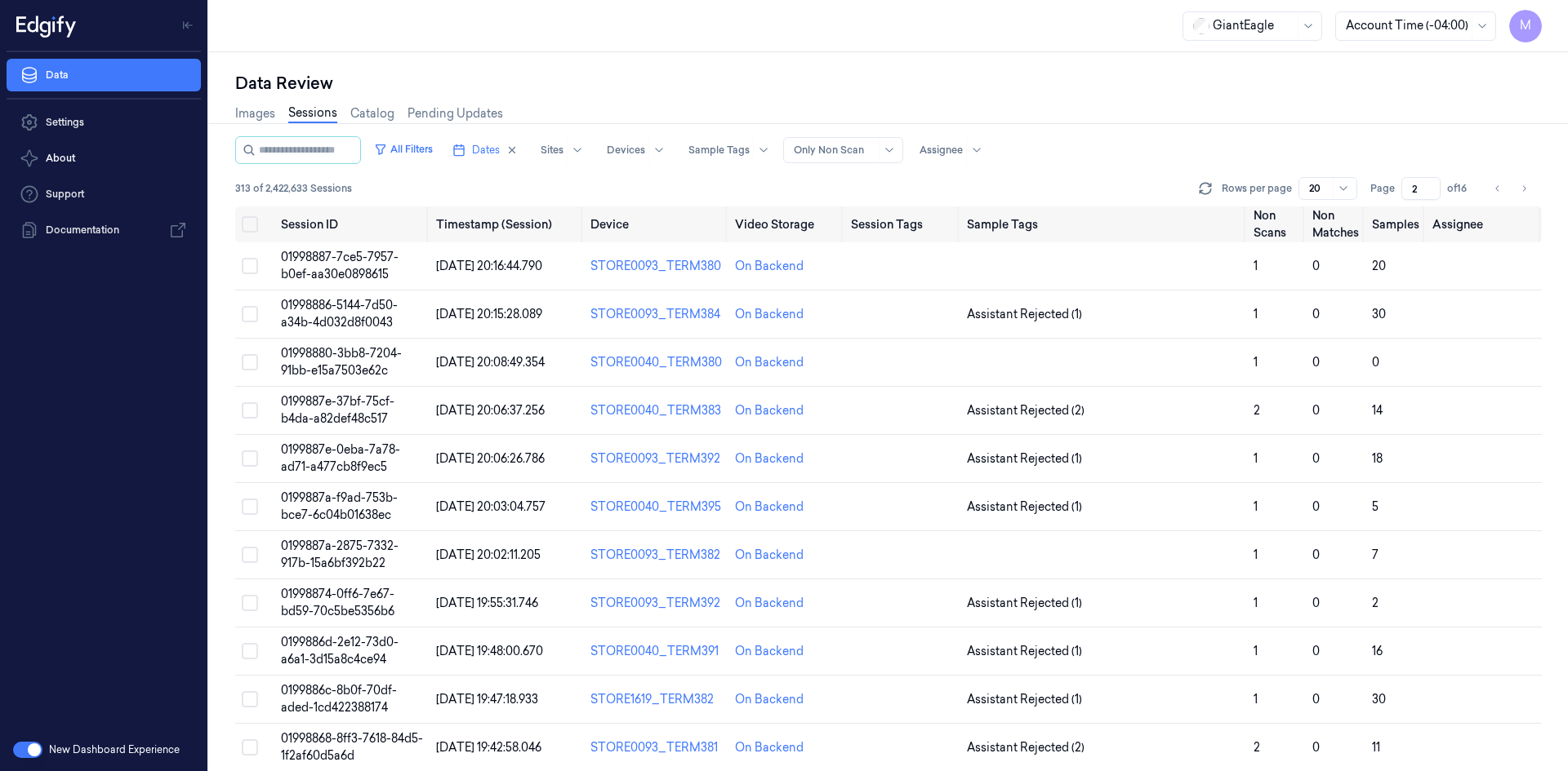
click at [1098, 160] on div "All Filters Dates Sites Devices Sample Tags Alert Type Only Non Scan Assignee" at bounding box center [888, 151] width 1306 height 28
click at [1524, 186] on icon "Go to next page" at bounding box center [1523, 188] width 10 height 13
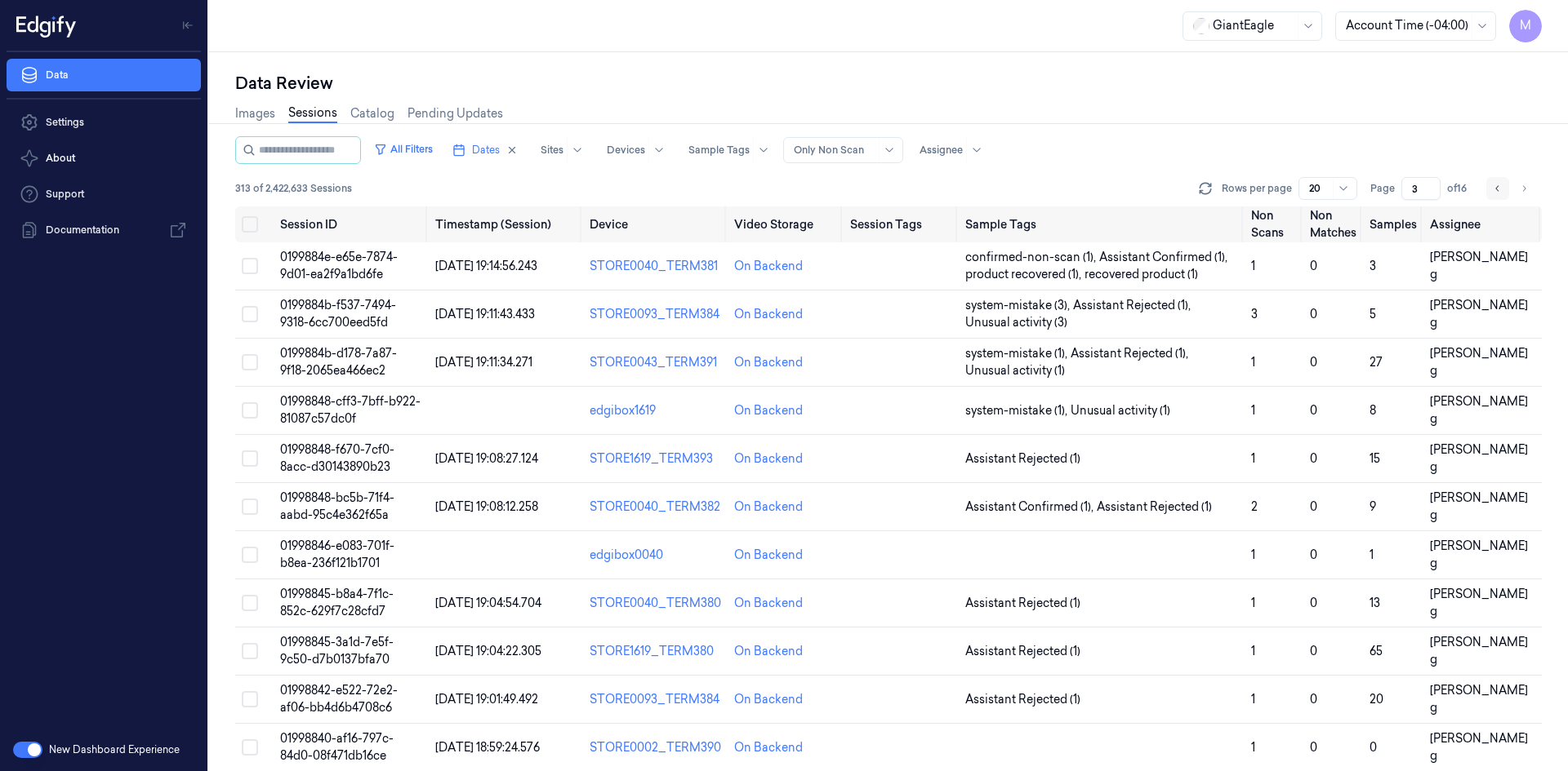
click at [1496, 186] on icon "Go to previous page" at bounding box center [1498, 188] width 10 height 13
type input "2"
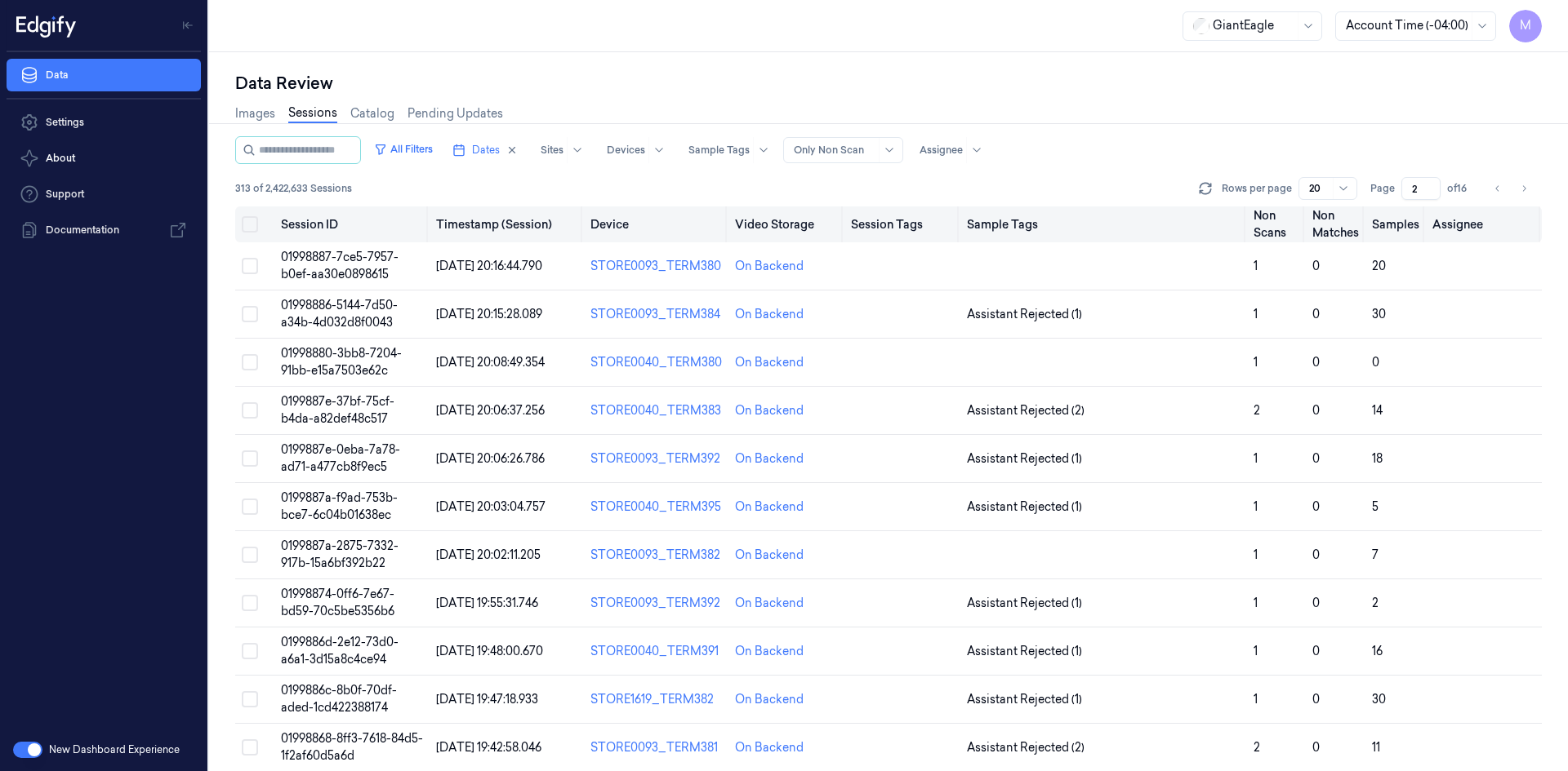
click at [248, 224] on button "Select all" at bounding box center [250, 224] width 16 height 16
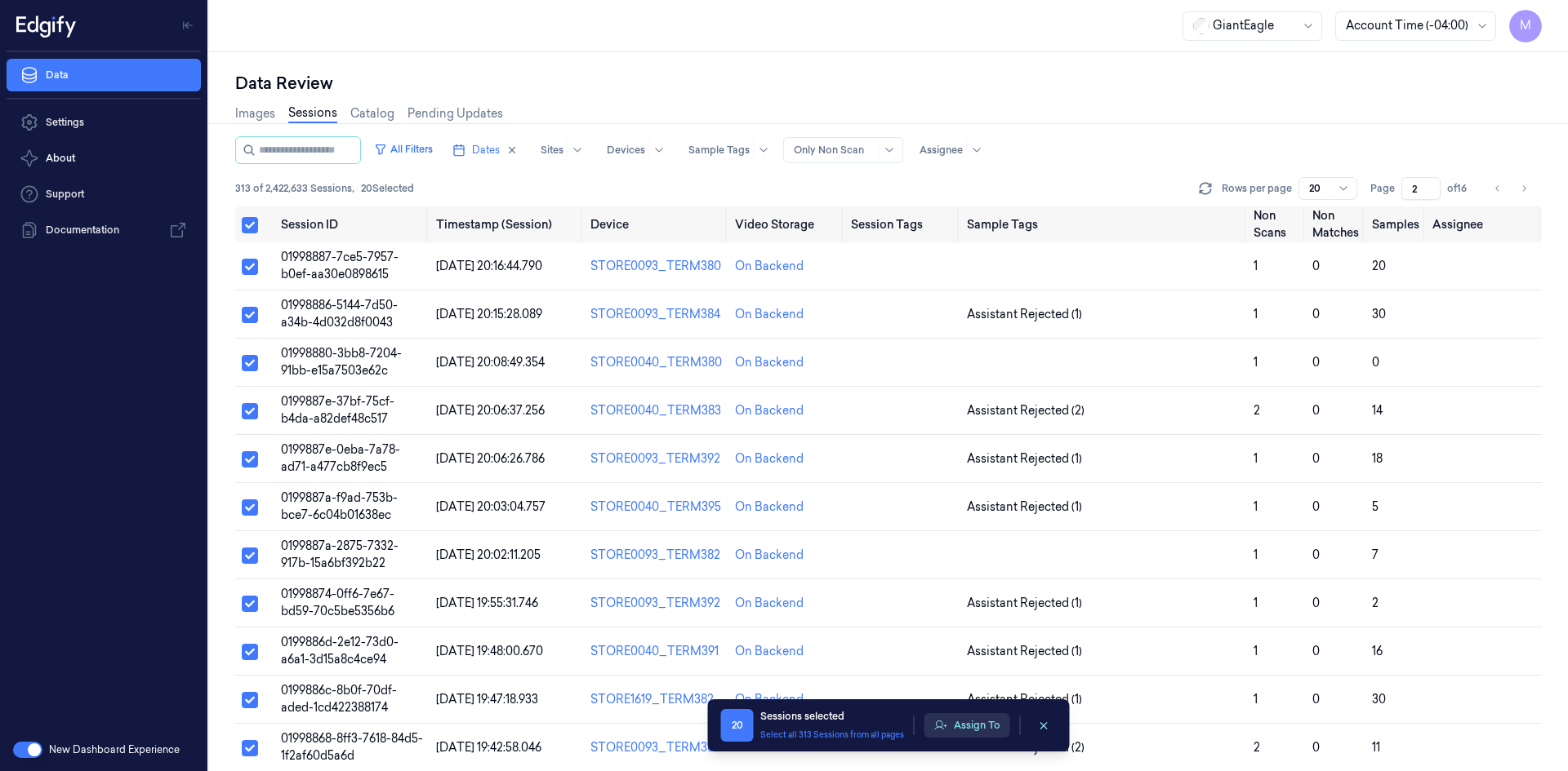
click at [971, 718] on button "Assign To" at bounding box center [966, 725] width 85 height 25
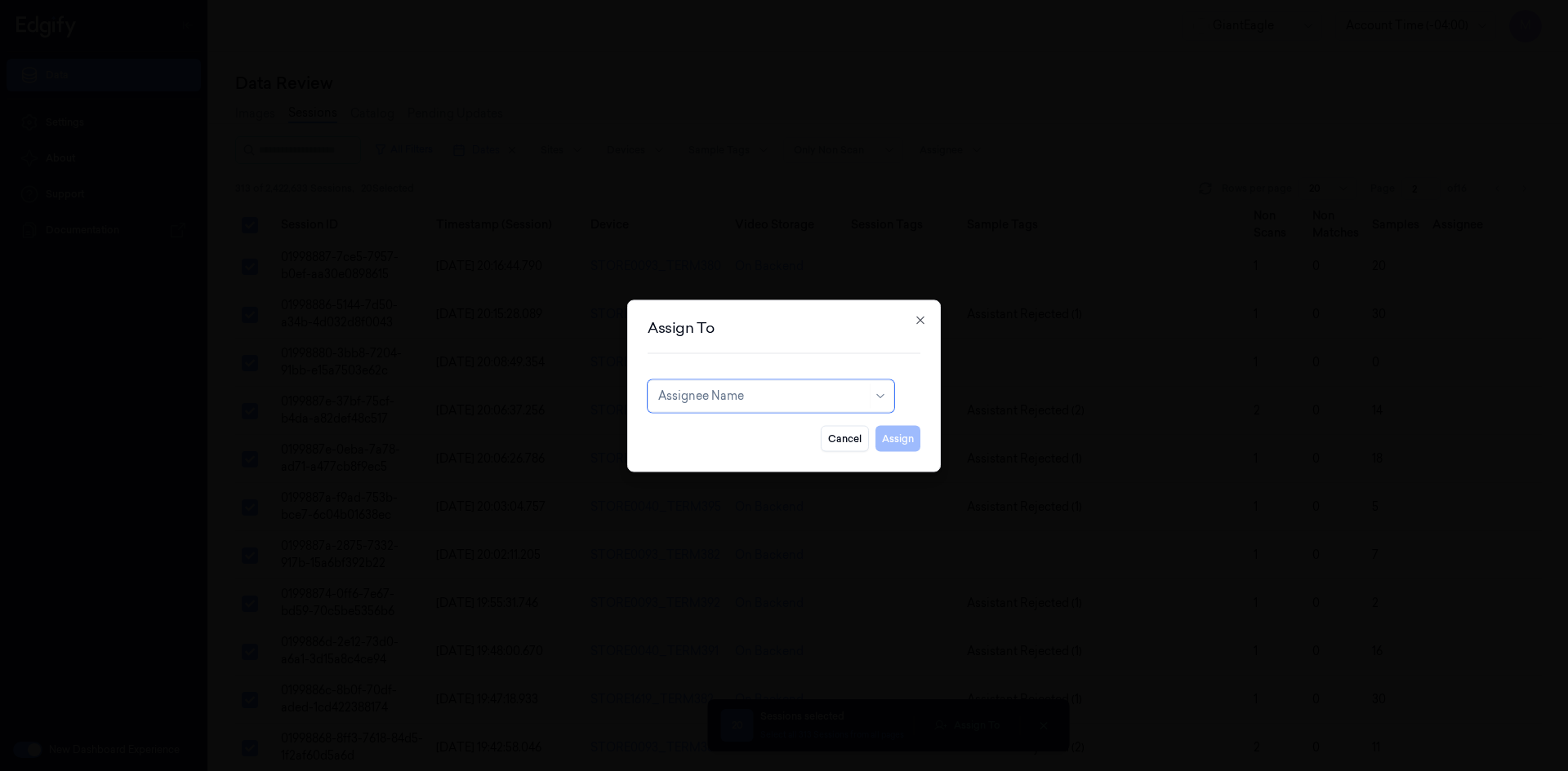
click at [723, 387] on div at bounding box center [762, 395] width 208 height 17
click at [851, 328] on h2 "Assign To" at bounding box center [783, 327] width 273 height 15
click at [844, 441] on button "Cancel" at bounding box center [844, 438] width 49 height 26
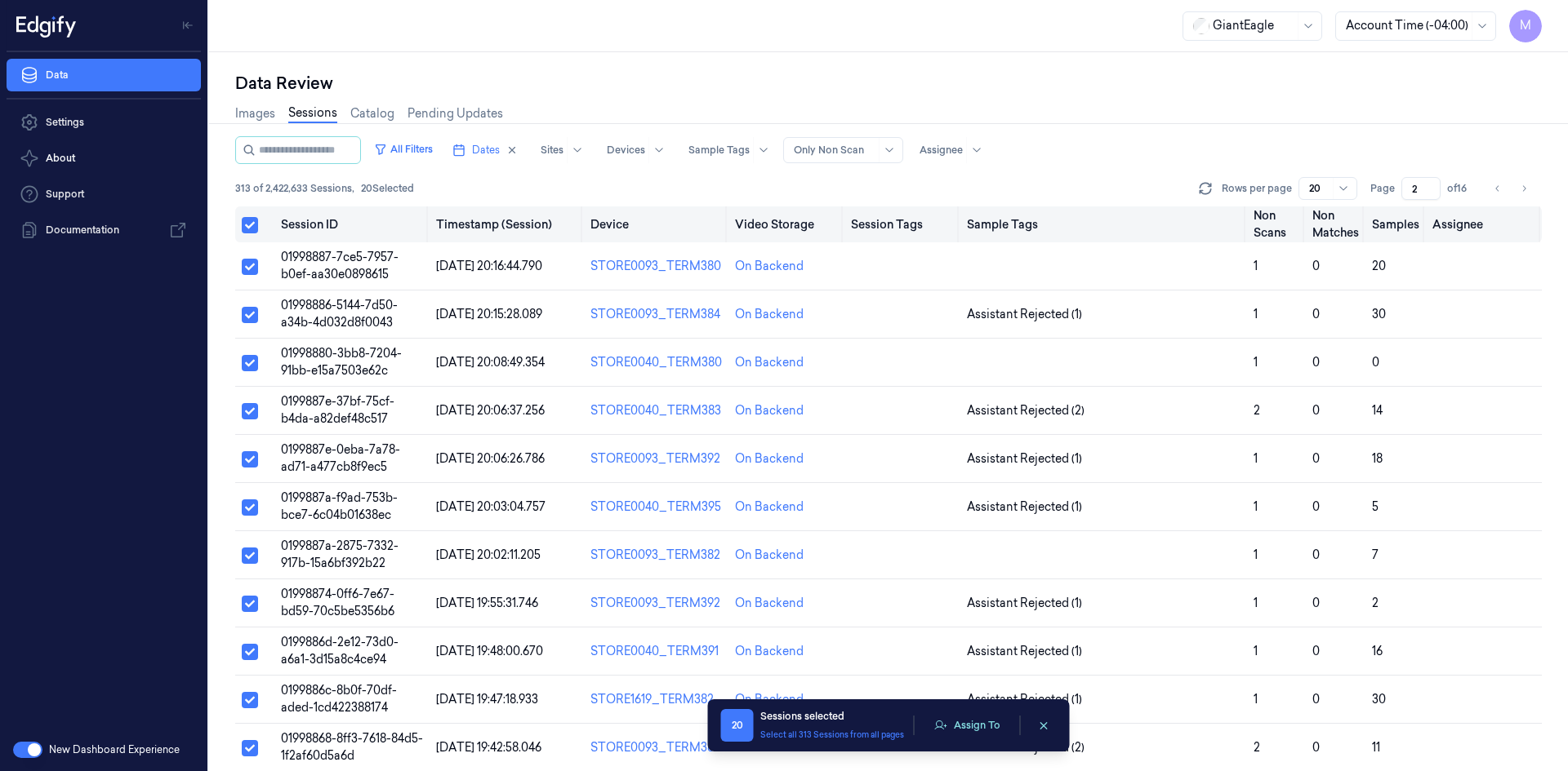
click at [253, 230] on button "Select all" at bounding box center [250, 225] width 16 height 16
